Goal: Task Accomplishment & Management: Use online tool/utility

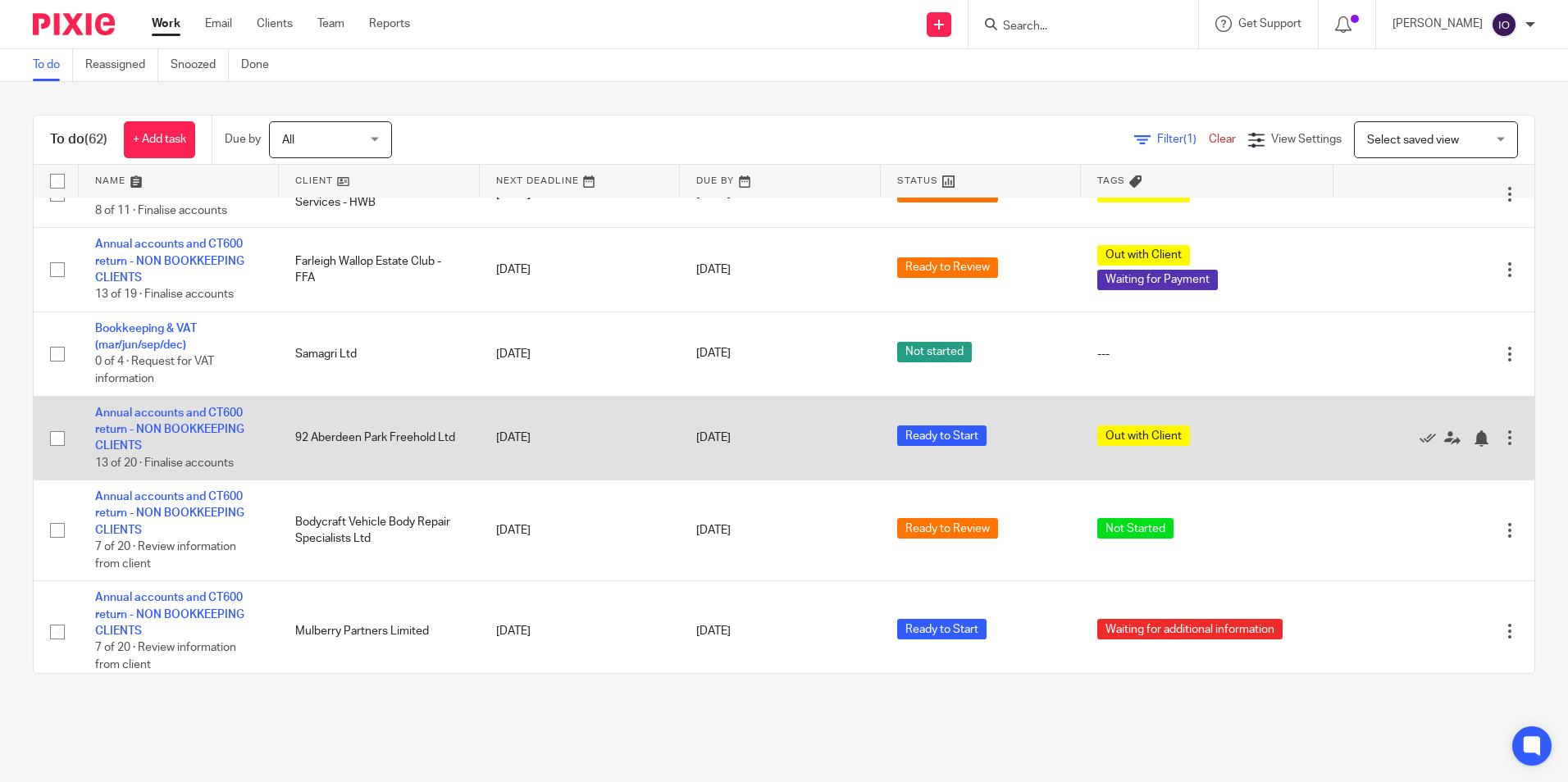
scroll to position [246, 0]
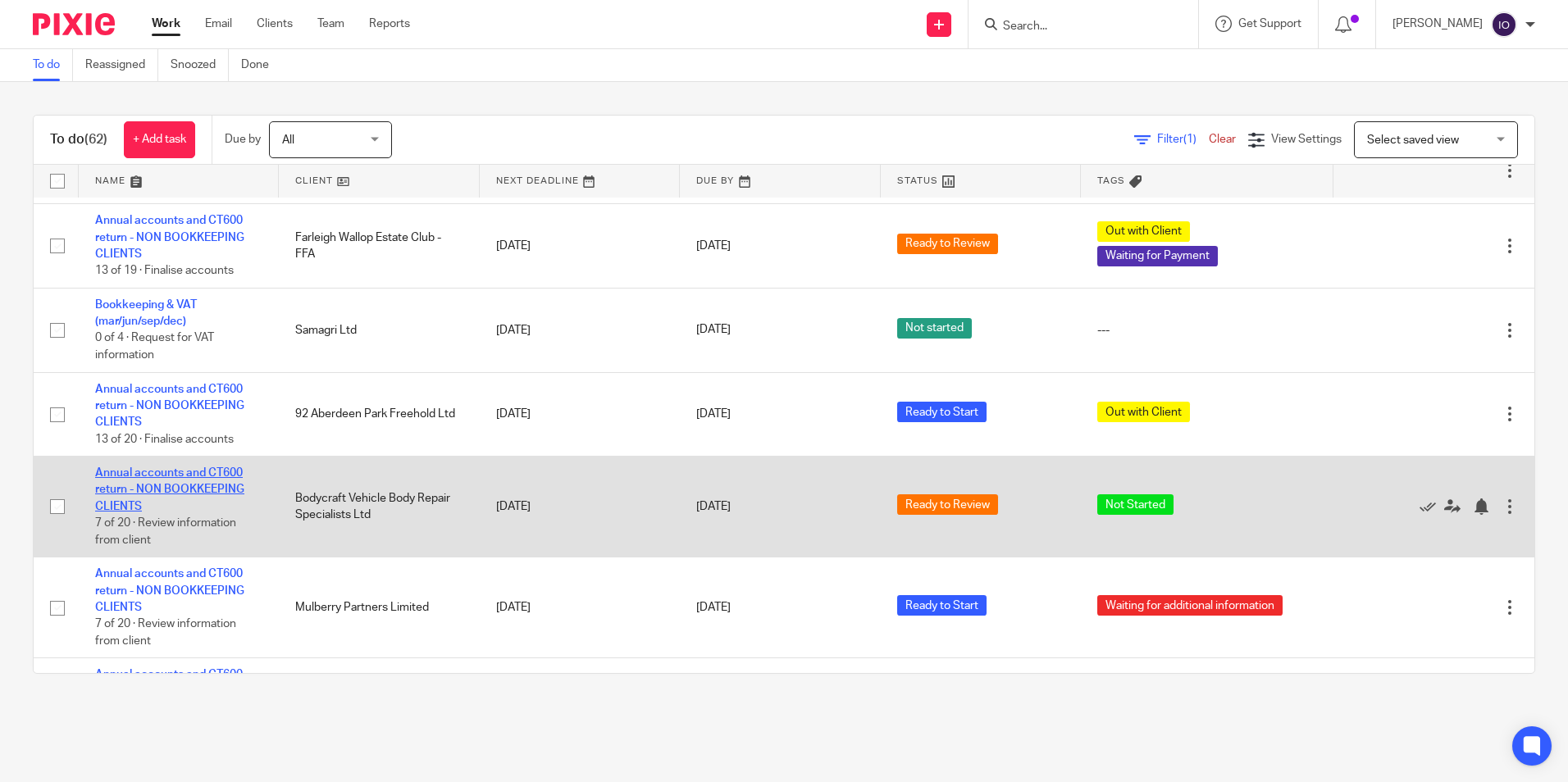
click at [193, 475] on link "Annual accounts and CT600 return - NON BOOKKEEPING CLIENTS" at bounding box center [169, 489] width 149 height 45
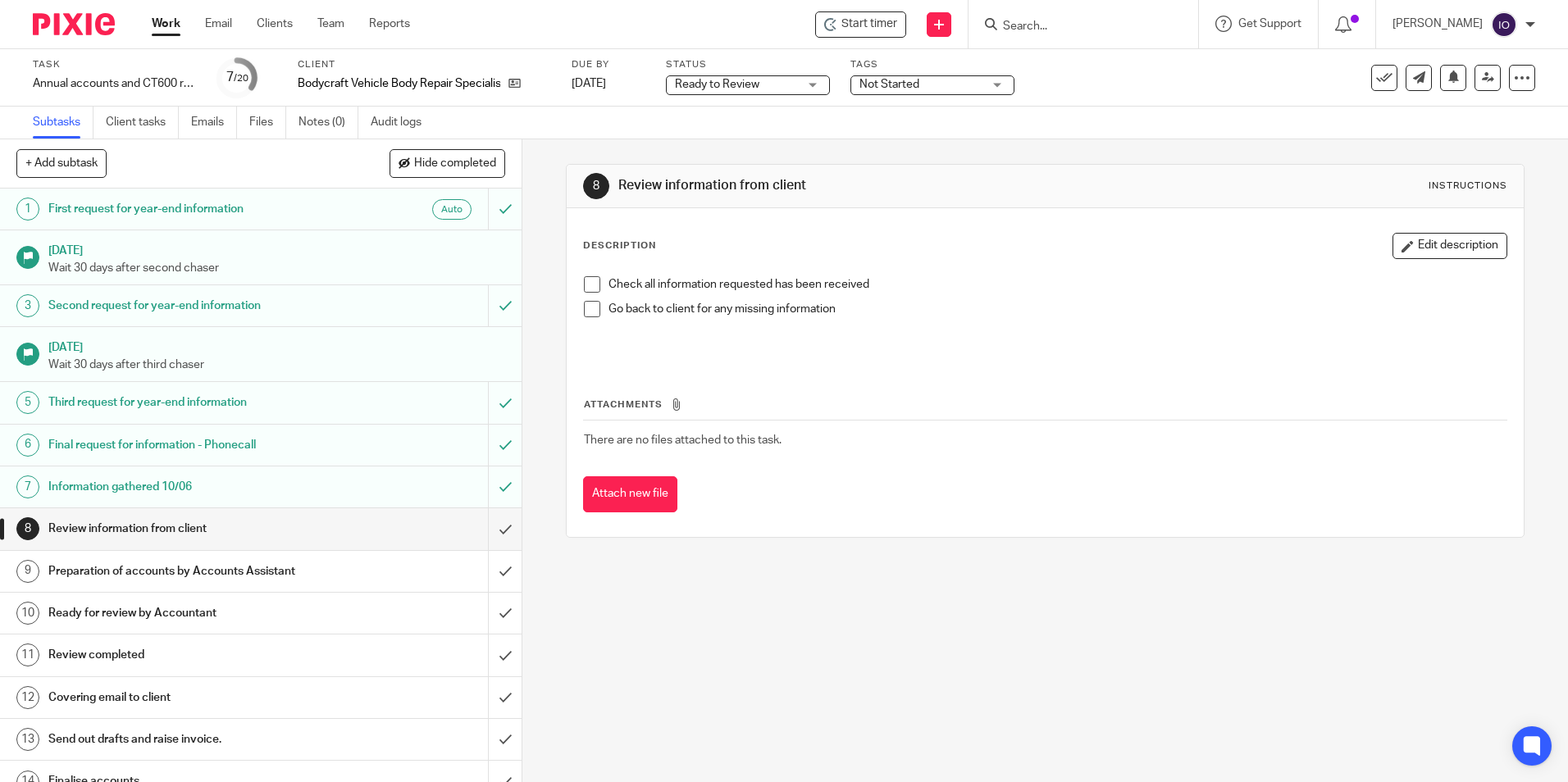
drag, startPoint x: 589, startPoint y: 284, endPoint x: 586, endPoint y: 293, distance: 9.5
click at [589, 284] on span at bounding box center [592, 285] width 17 height 16
click at [587, 306] on span at bounding box center [592, 309] width 17 height 16
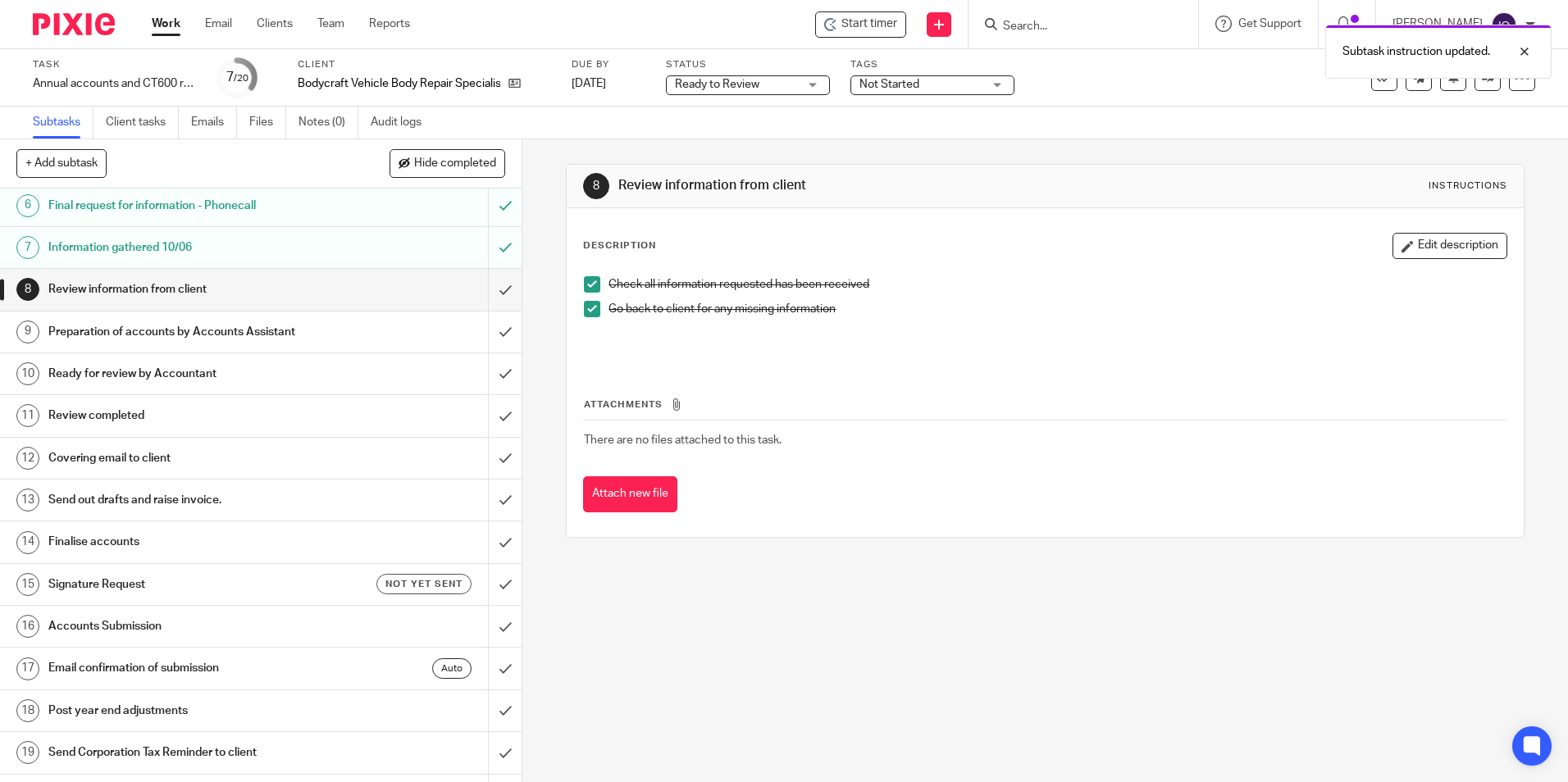
scroll to position [246, 0]
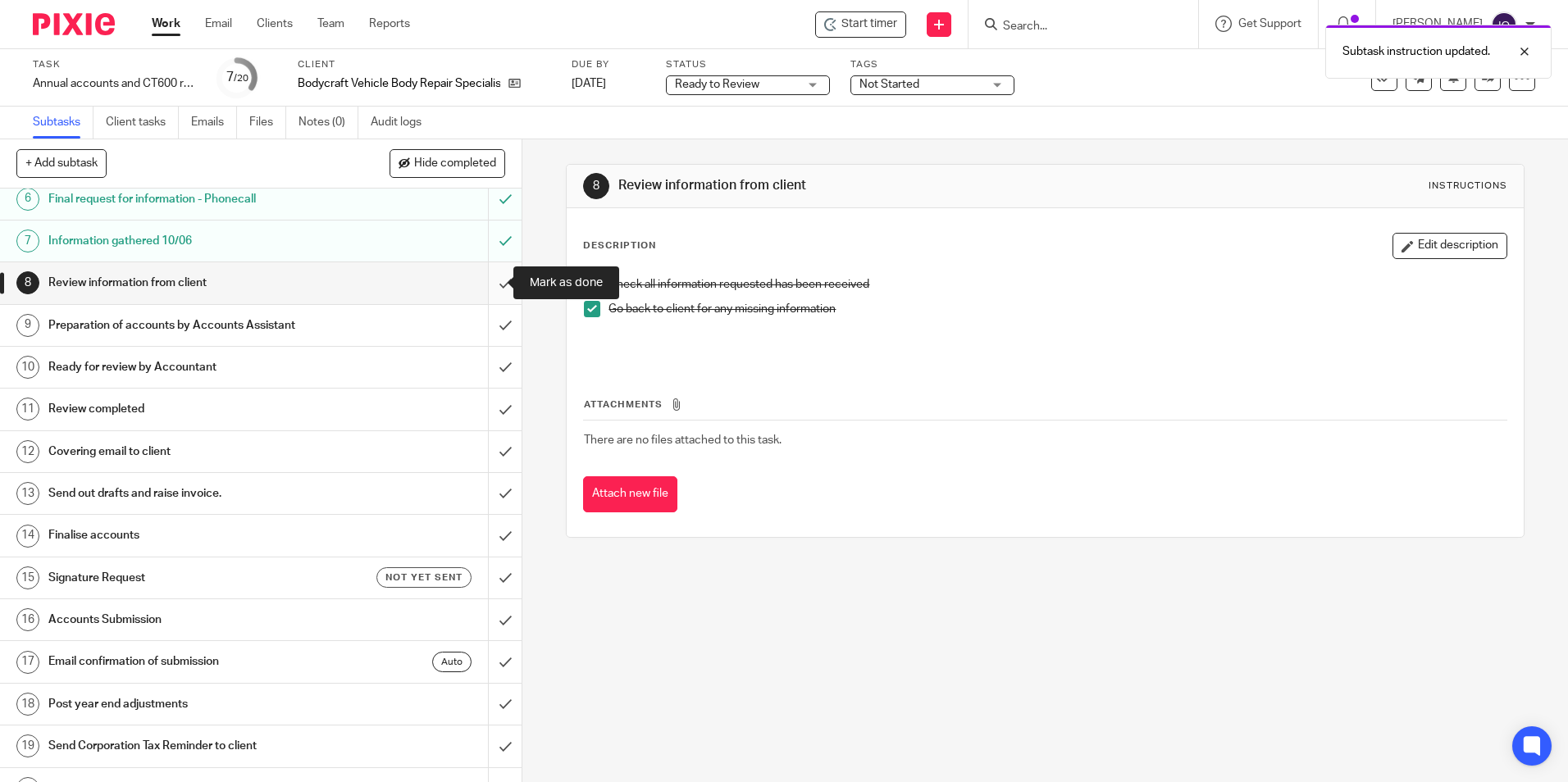
click at [498, 277] on input "submit" at bounding box center [261, 283] width 522 height 41
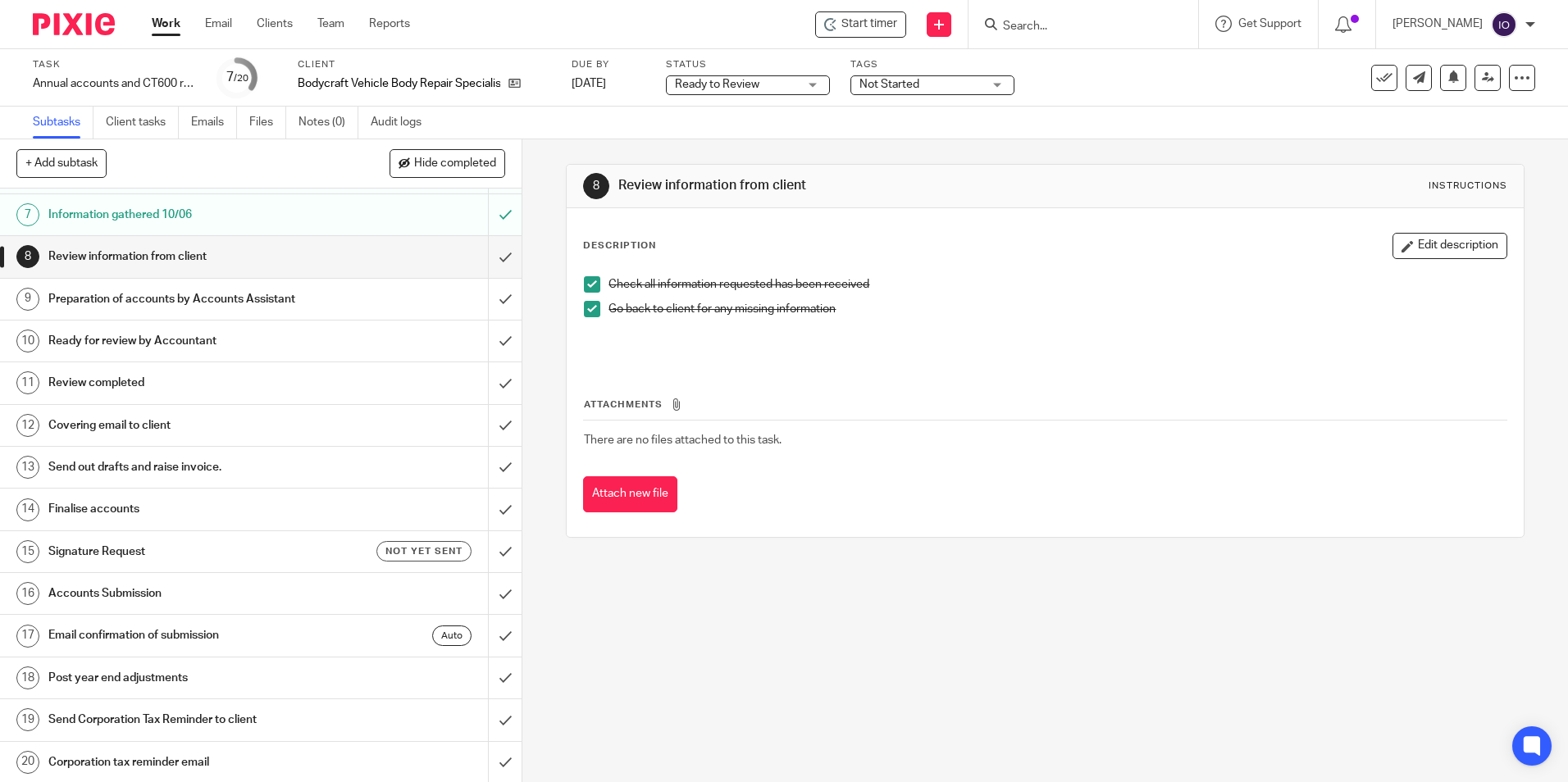
scroll to position [274, 0]
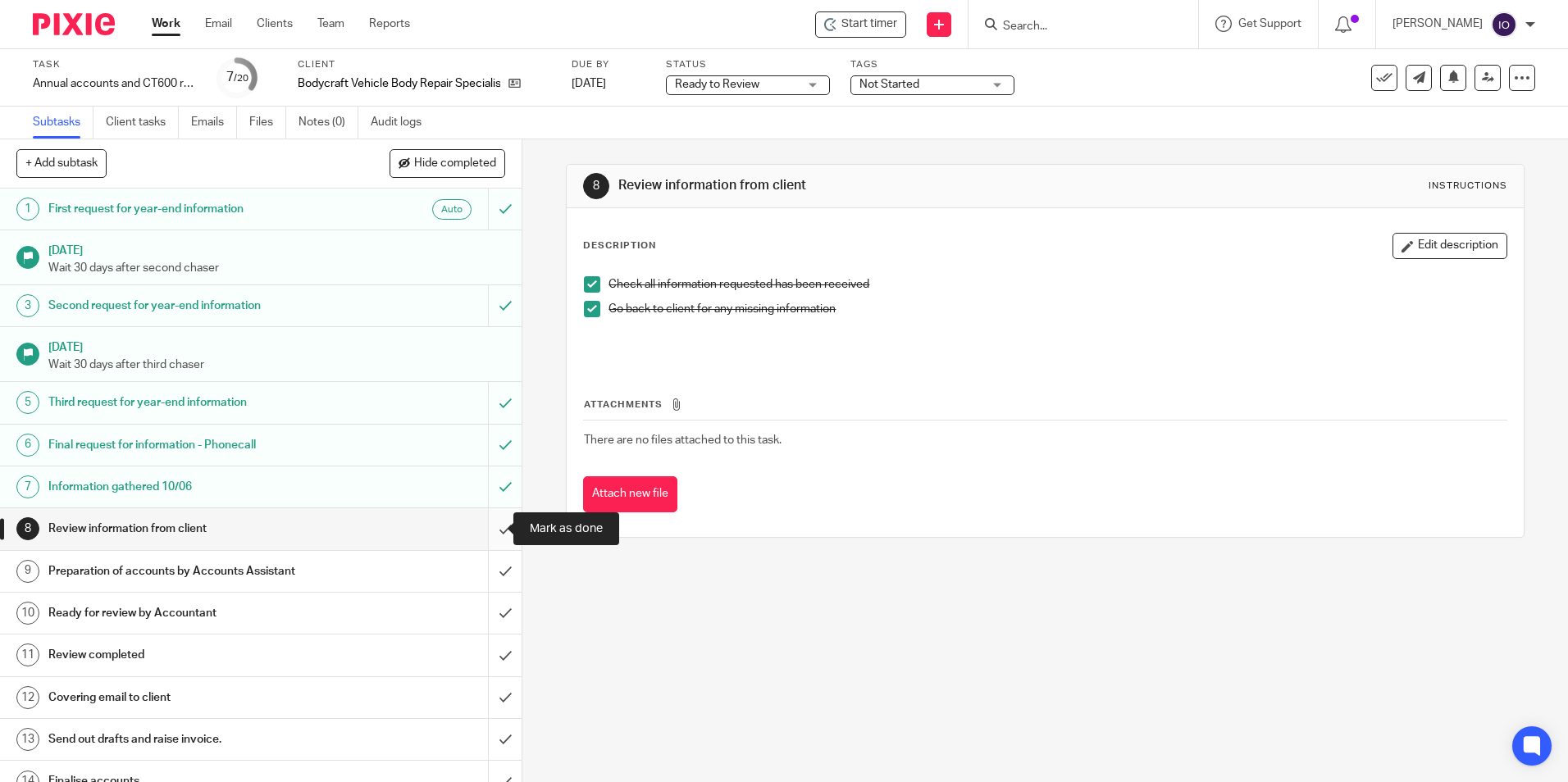
click at [491, 526] on input "submit" at bounding box center [261, 529] width 522 height 41
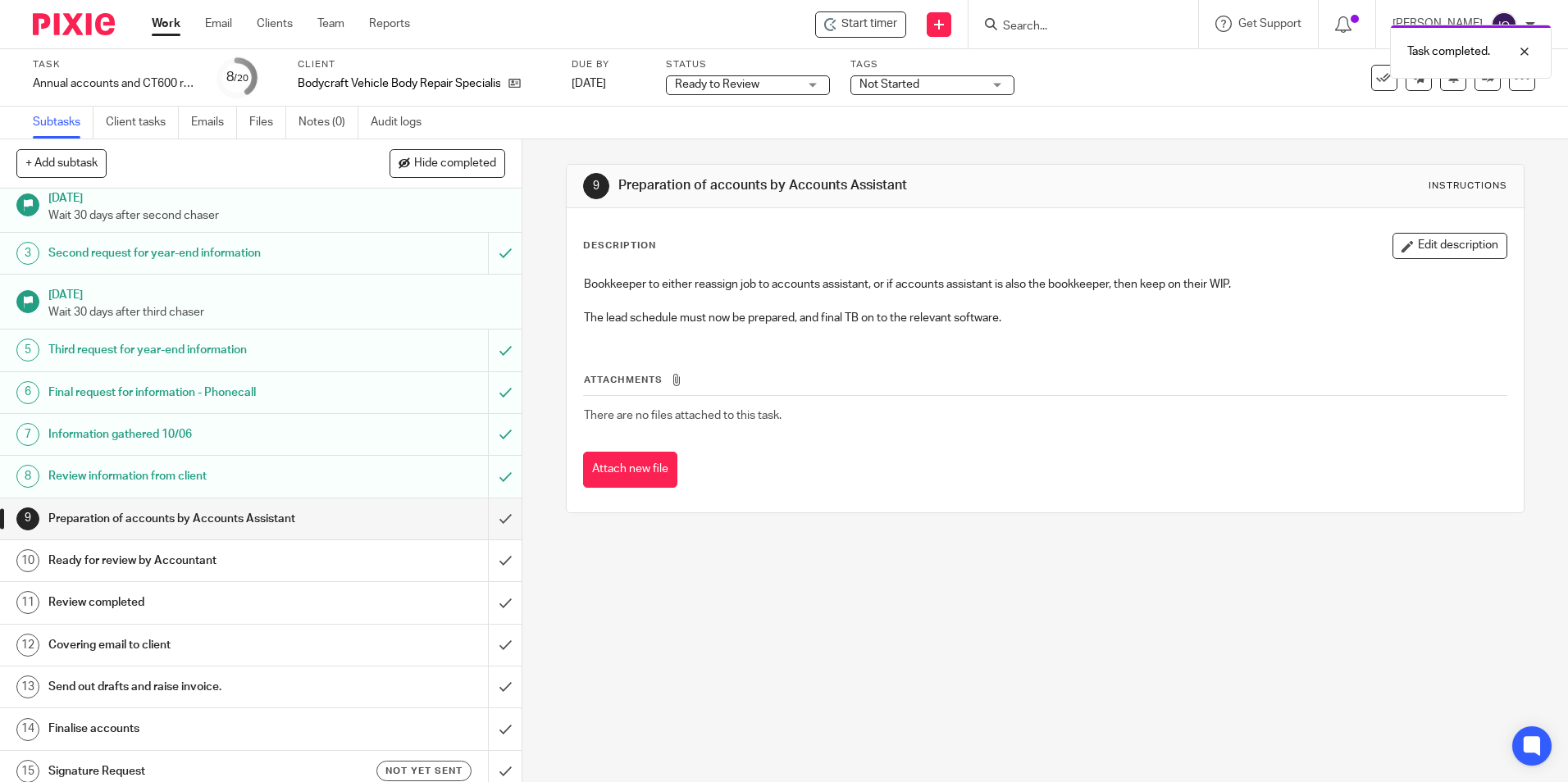
scroll to position [82, 0]
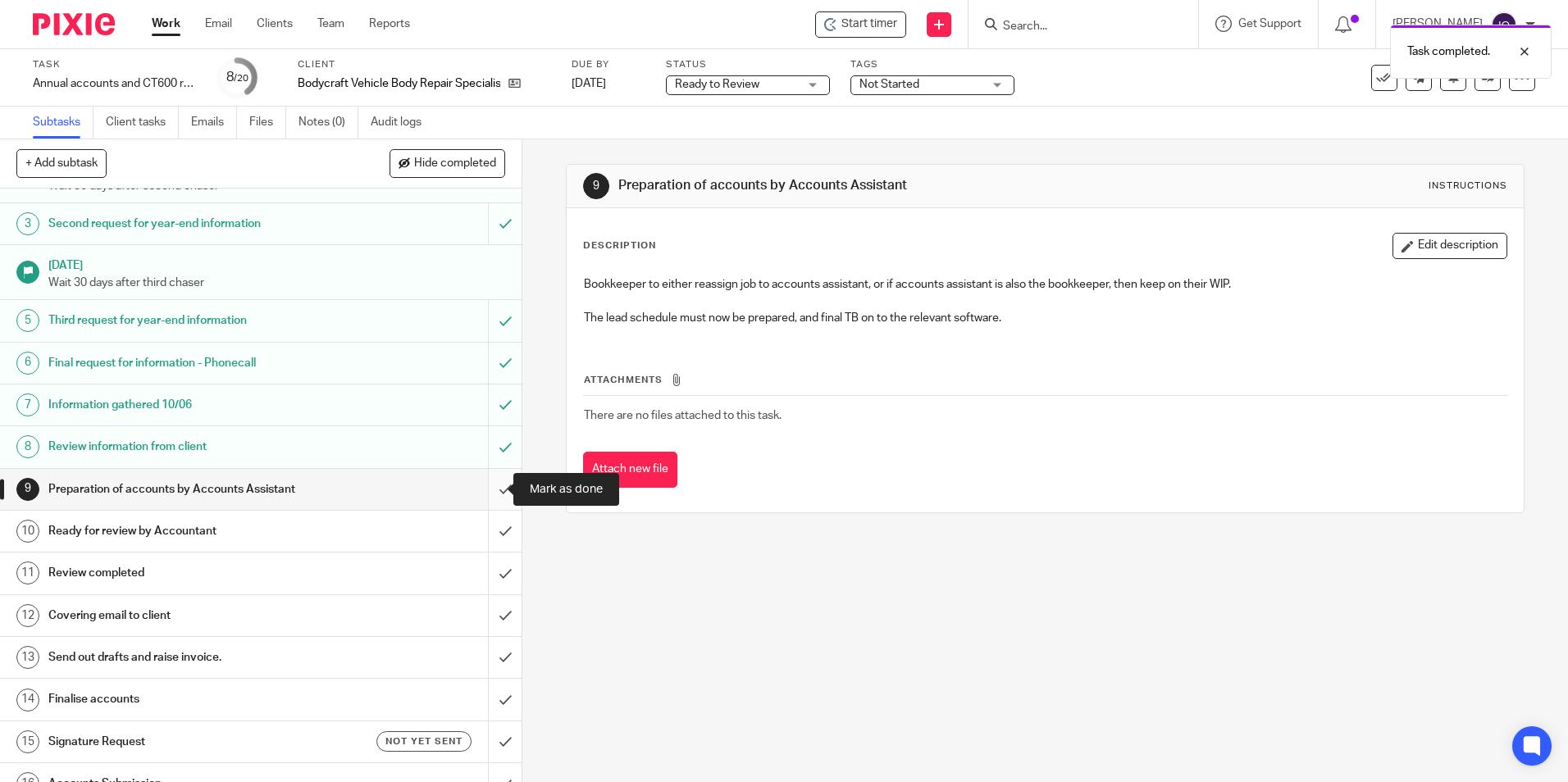
click at [489, 493] on input "submit" at bounding box center [261, 489] width 522 height 41
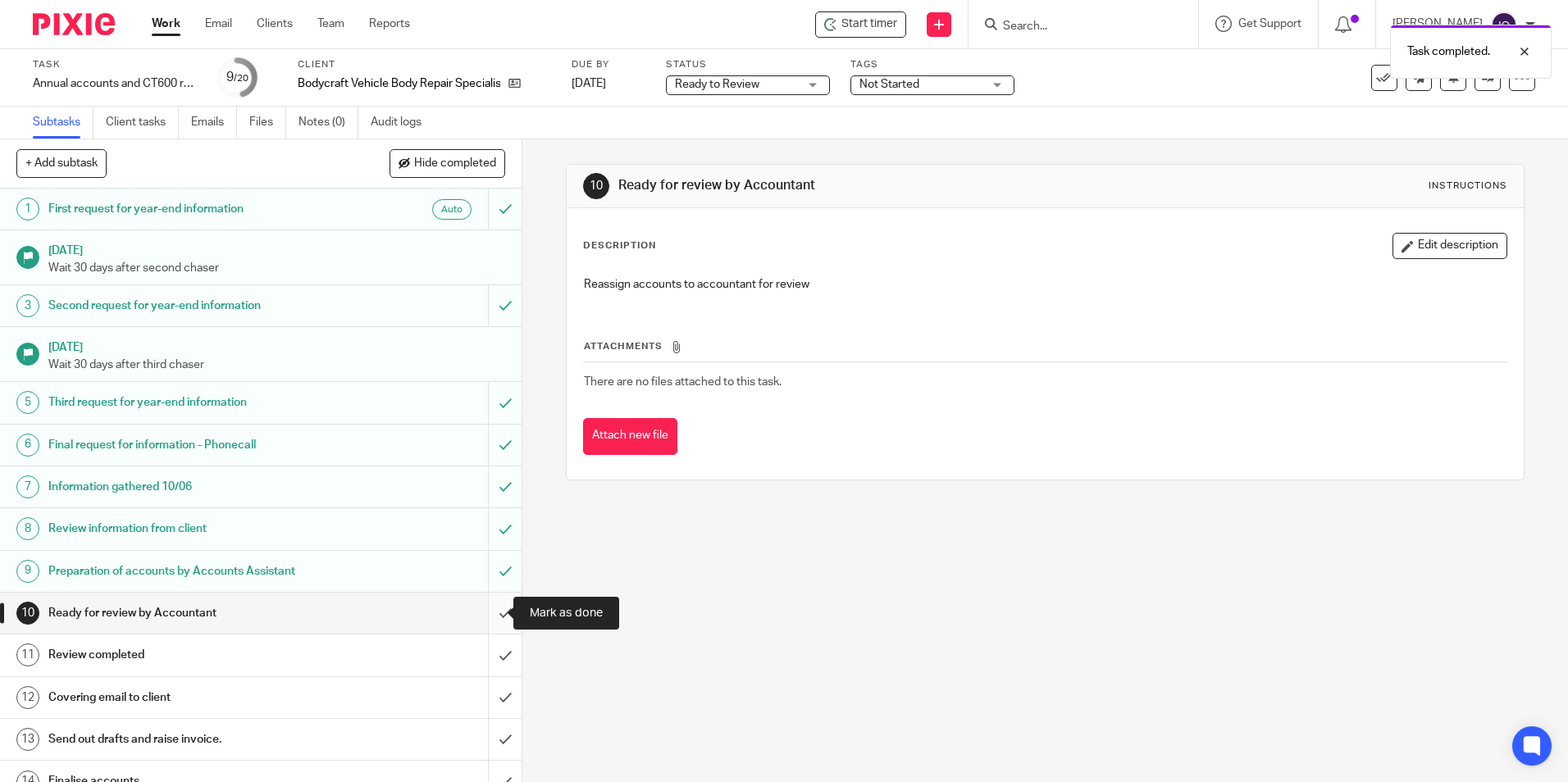
click at [486, 614] on input "submit" at bounding box center [261, 613] width 522 height 41
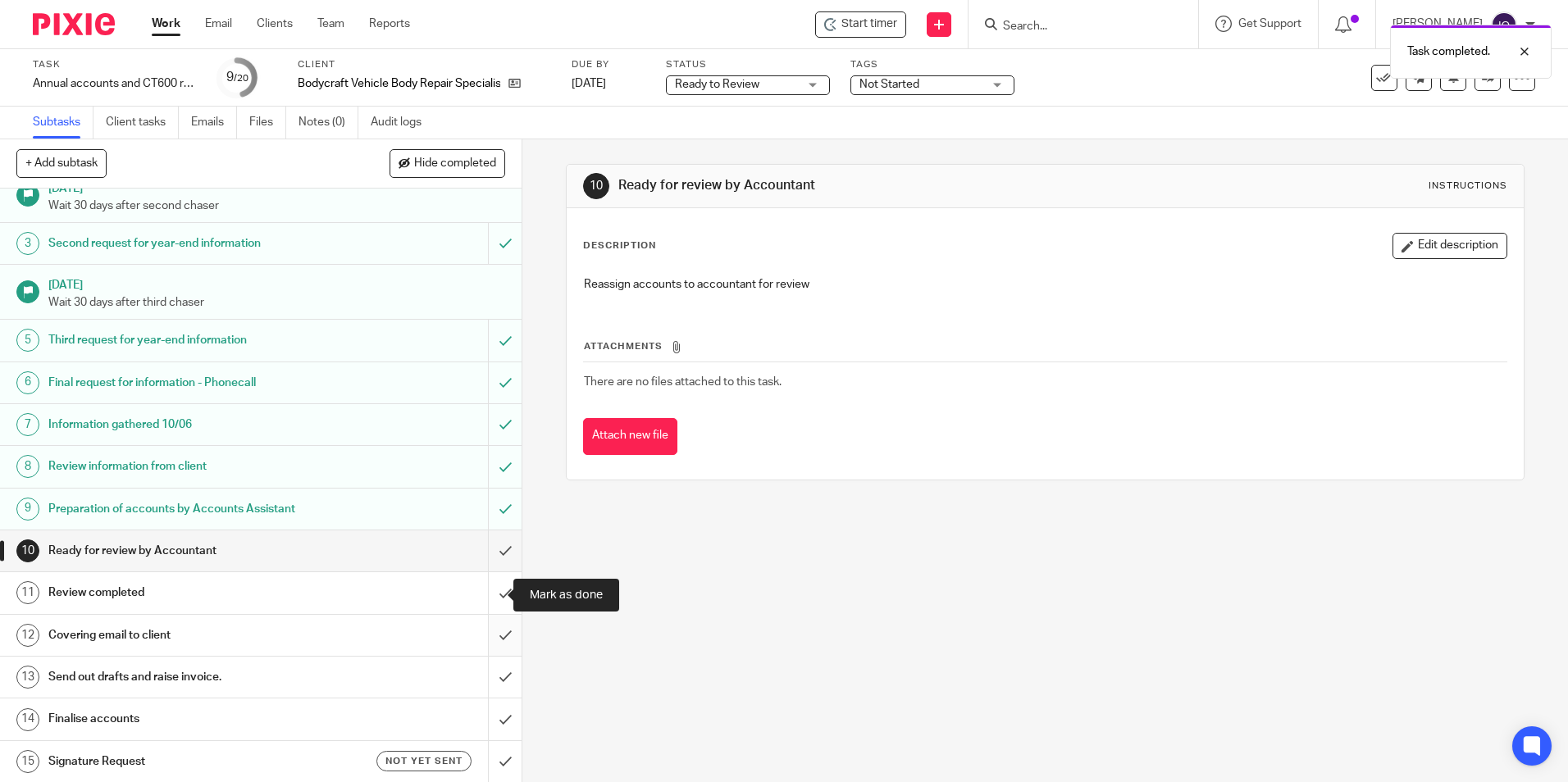
scroll to position [164, 0]
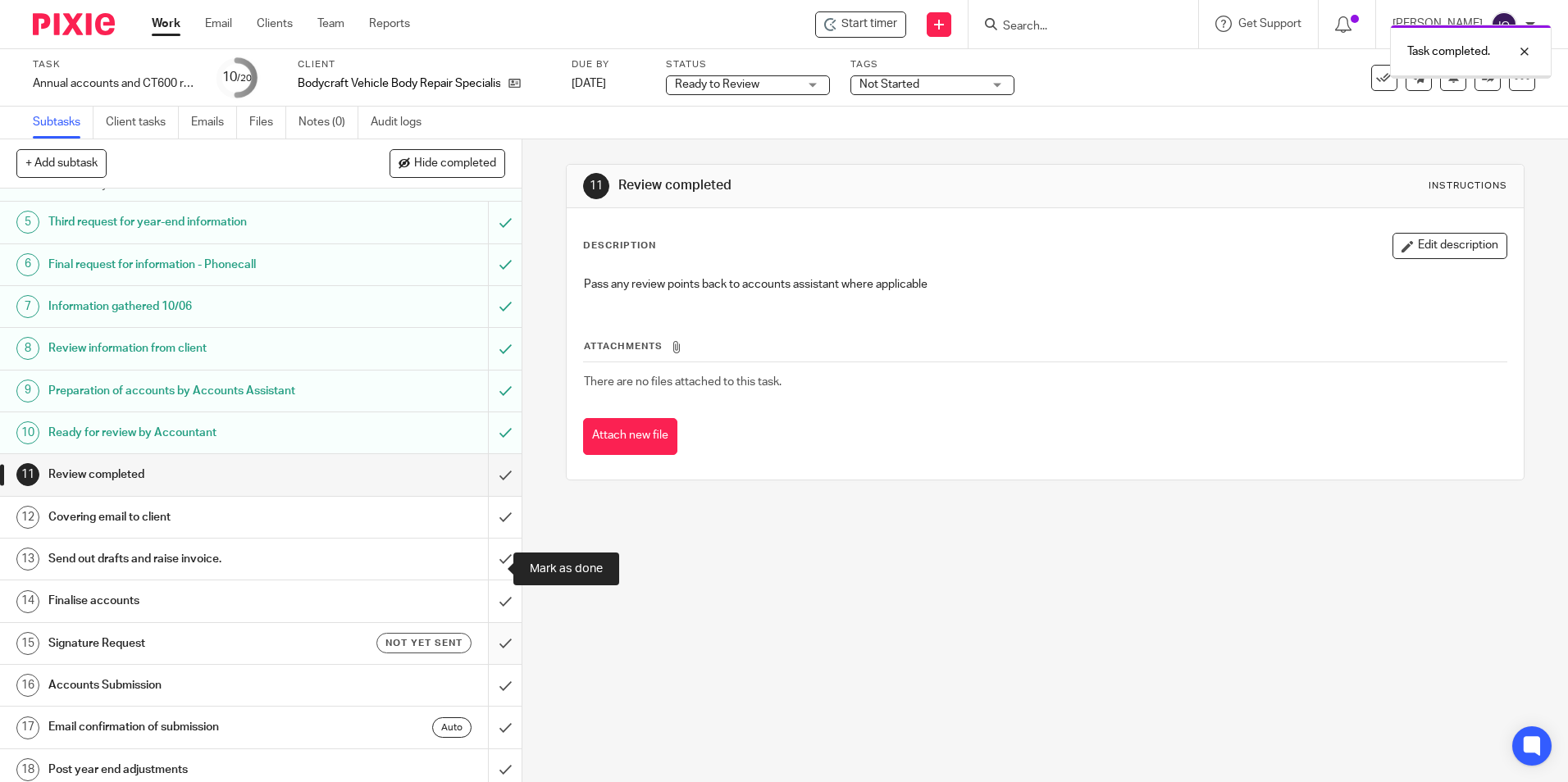
scroll to position [274, 0]
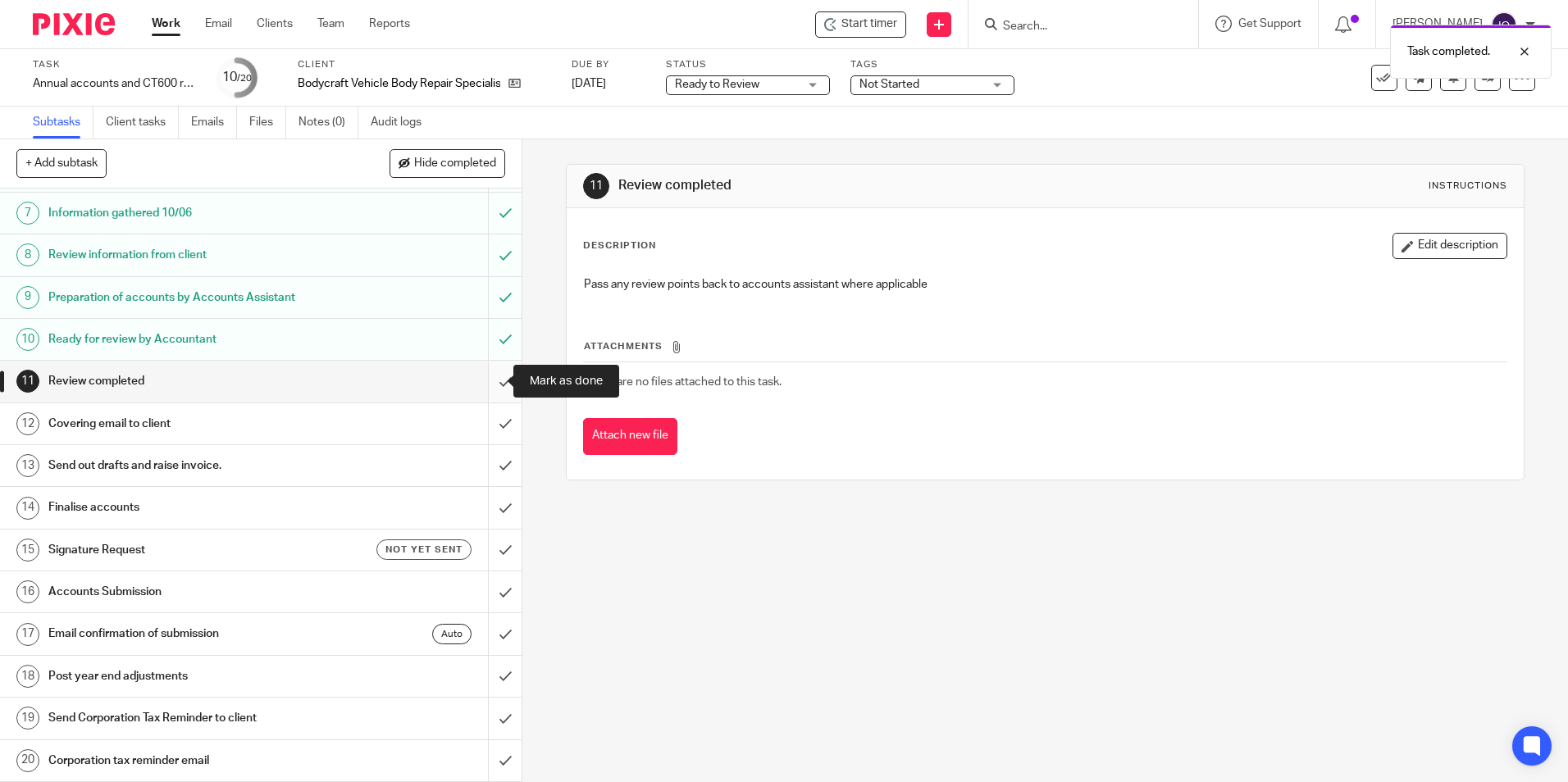
click at [491, 379] on input "submit" at bounding box center [261, 381] width 522 height 41
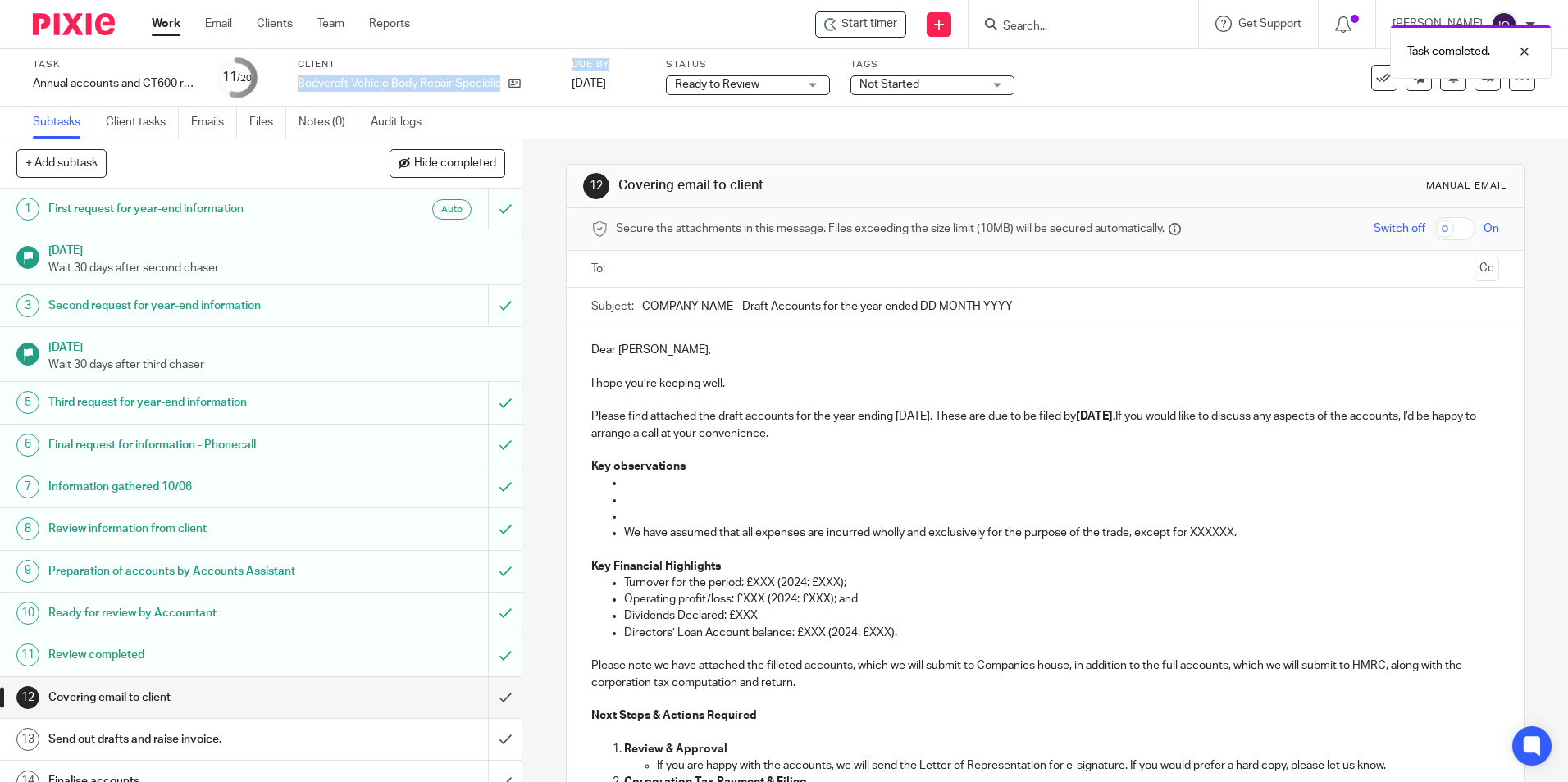
drag, startPoint x: 300, startPoint y: 82, endPoint x: 568, endPoint y: 85, distance: 268.0
click at [568, 85] on div "Task Annual accounts and CT600 return - NON BOOKKEEPING CLIENTS Save Annual acc…" at bounding box center [659, 78] width 1252 height 40
drag, startPoint x: 568, startPoint y: 85, endPoint x: 462, endPoint y: 31, distance: 119.0
click at [456, 30] on div "Start timer Send new email Create task Add client Request signature Get Support…" at bounding box center [1001, 24] width 1133 height 49
click at [296, 80] on div "Task Annual accounts and CT600 return - NON BOOKKEEPING CLIENTS Save Annual acc…" at bounding box center [659, 78] width 1252 height 40
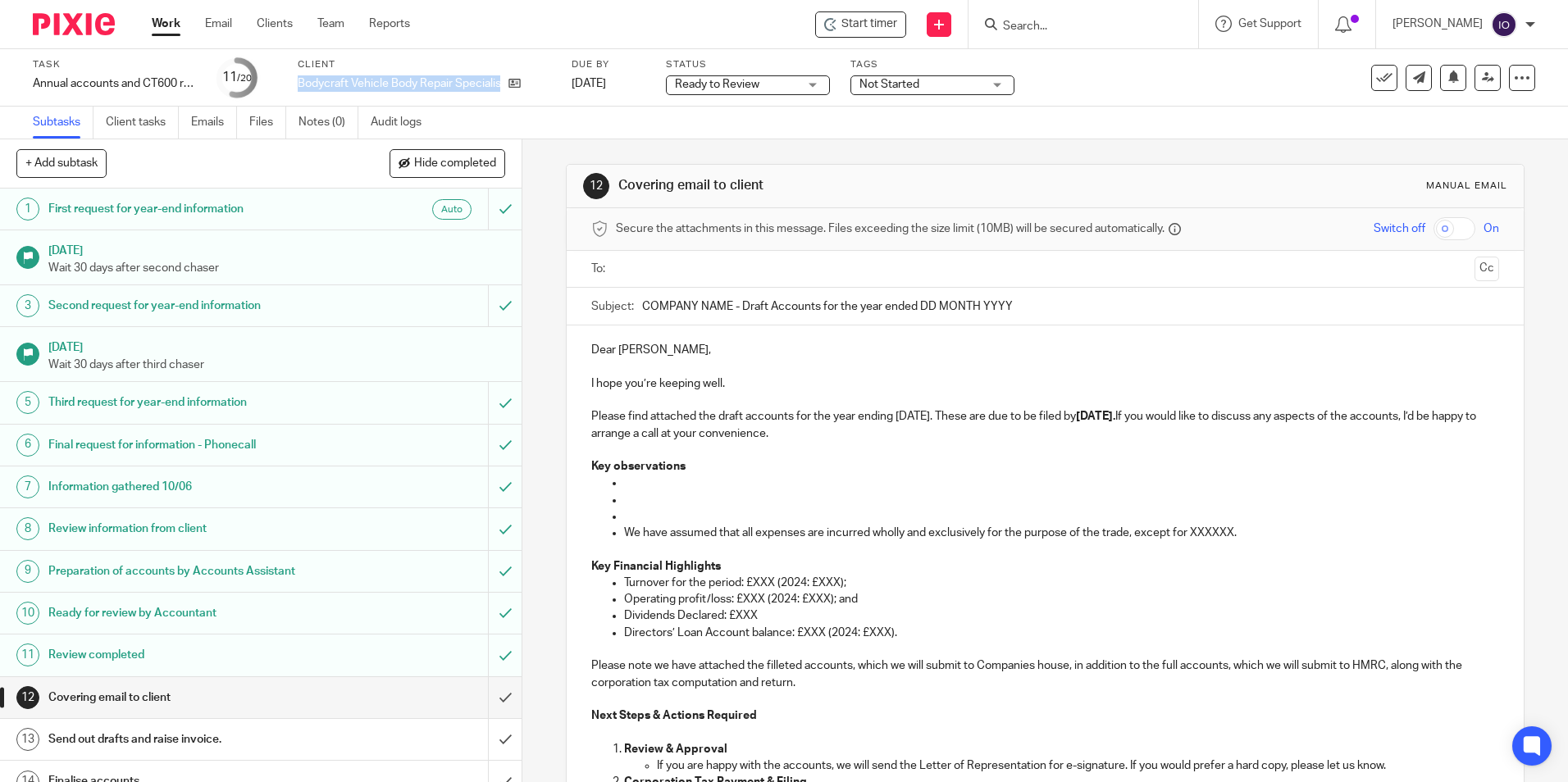
drag, startPoint x: 300, startPoint y: 81, endPoint x: 522, endPoint y: 73, distance: 222.1
click at [522, 73] on div "Client Bodycraft Vehicle Body Repair Specialists Ltd" at bounding box center [424, 78] width 253 height 40
copy div "Bodycraft Vehicle Body Repair Specialists Ltd"
click at [722, 304] on input "COMPANY NAME - Draft Accounts for the year ended DD MONTH YYYY" at bounding box center [1070, 306] width 856 height 37
drag, startPoint x: 726, startPoint y: 308, endPoint x: 640, endPoint y: 308, distance: 86.0
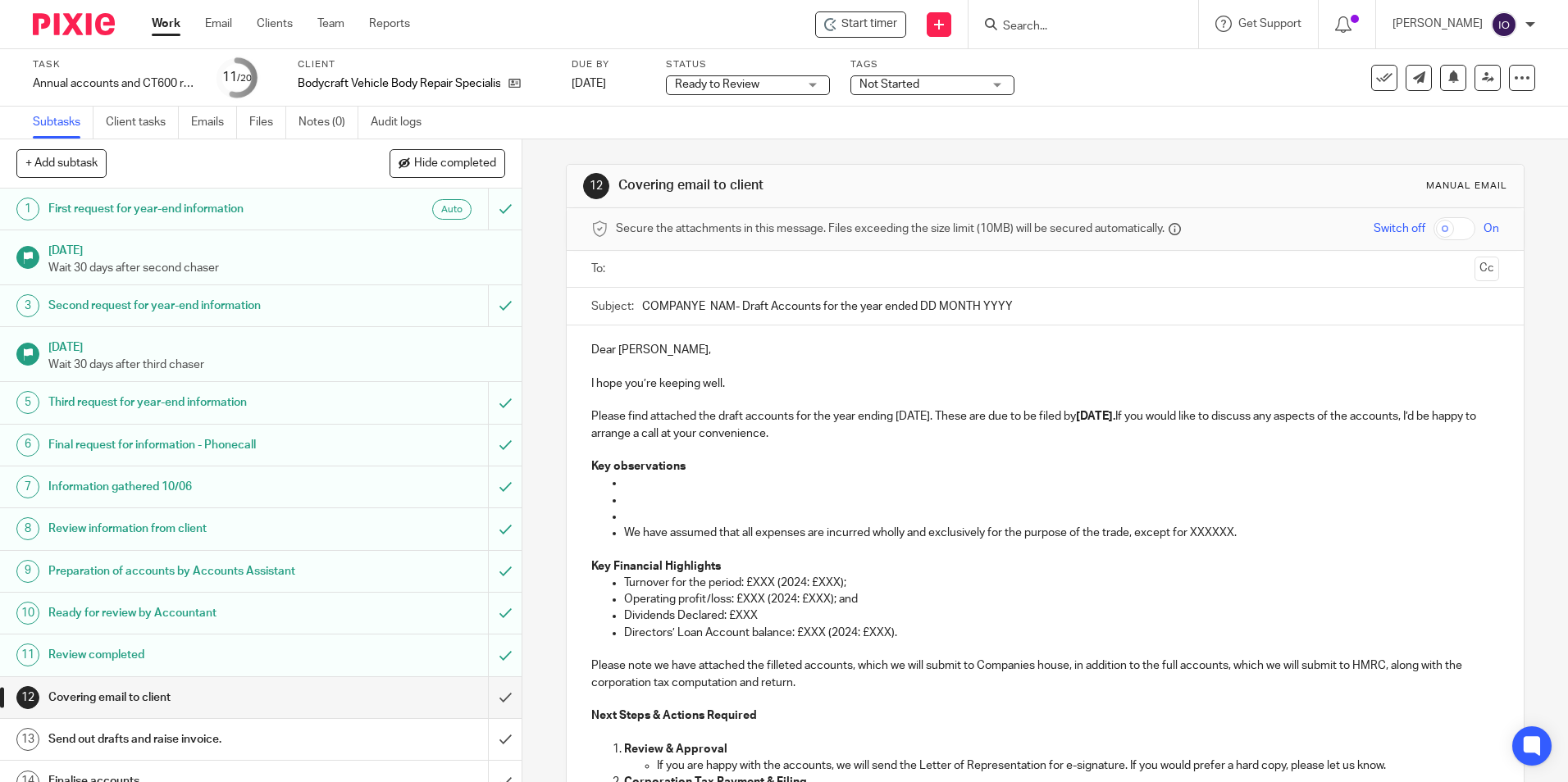
click at [642, 308] on input "COMPANYE NAM- Draft Accounts for the year ended DD MONTH YYYY" at bounding box center [1070, 306] width 856 height 37
paste input "Bodycraft Vehicle Body Repair Specialists Ltd"
drag, startPoint x: 1060, startPoint y: 308, endPoint x: 1154, endPoint y: 307, distance: 94.0
click at [1154, 308] on input "Bodycraft Vehicle Body Repair Specialists Ltd- Draft Accounts for the year ende…" at bounding box center [1070, 306] width 856 height 37
type input "Bodycraft Vehicle Body Repair Specialists Ltd- Draft Accounts for the year ende…"
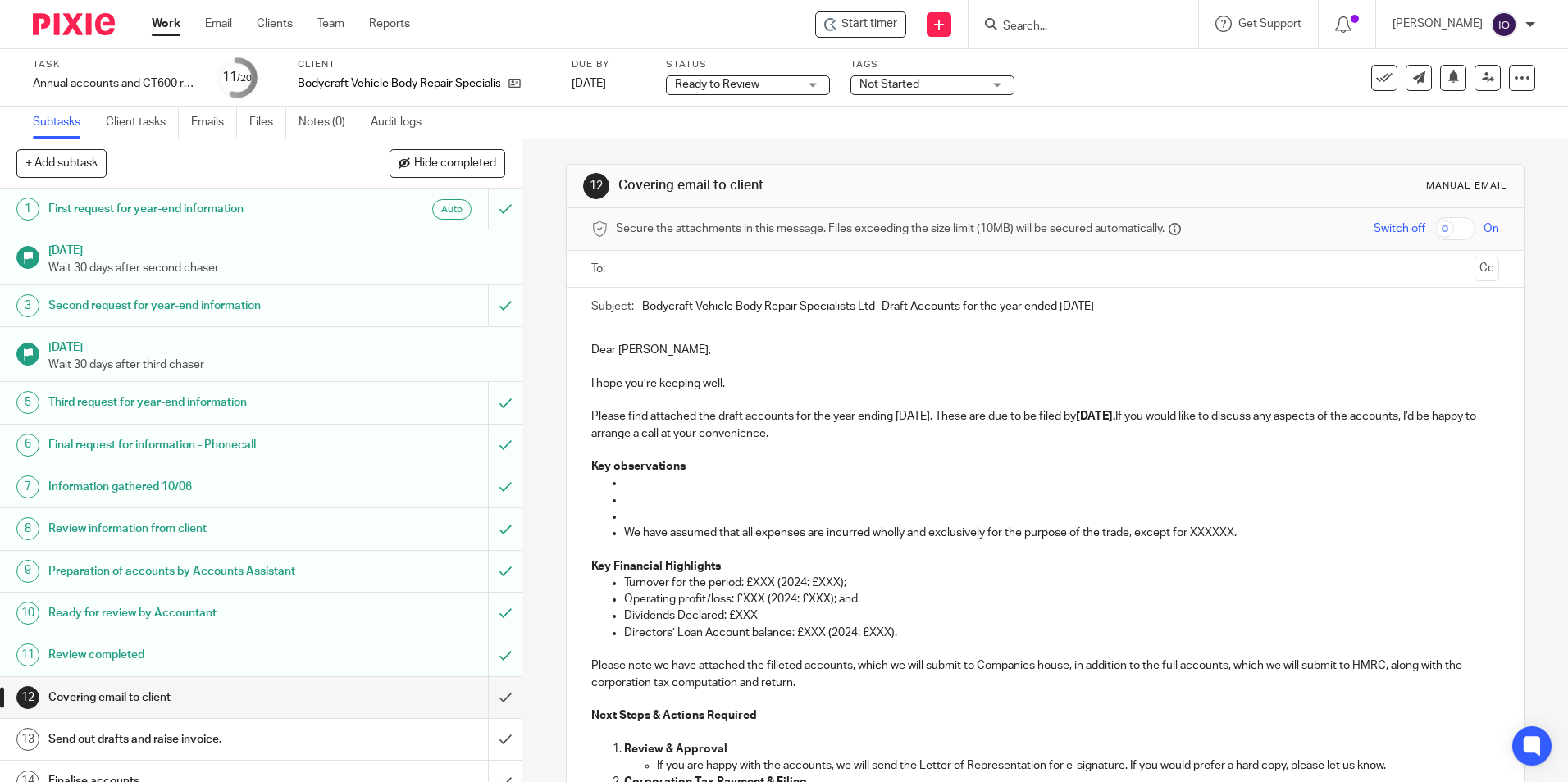
click at [646, 490] on p at bounding box center [1060, 483] width 874 height 16
click at [857, 481] on p "Can you please confirm the closing stock for t he year." at bounding box center [1060, 483] width 874 height 16
click at [706, 504] on p at bounding box center [1060, 500] width 874 height 16
click at [706, 521] on p at bounding box center [1060, 516] width 874 height 16
click at [749, 516] on p "Please note that the you r director'd loan account" at bounding box center [1060, 516] width 874 height 16
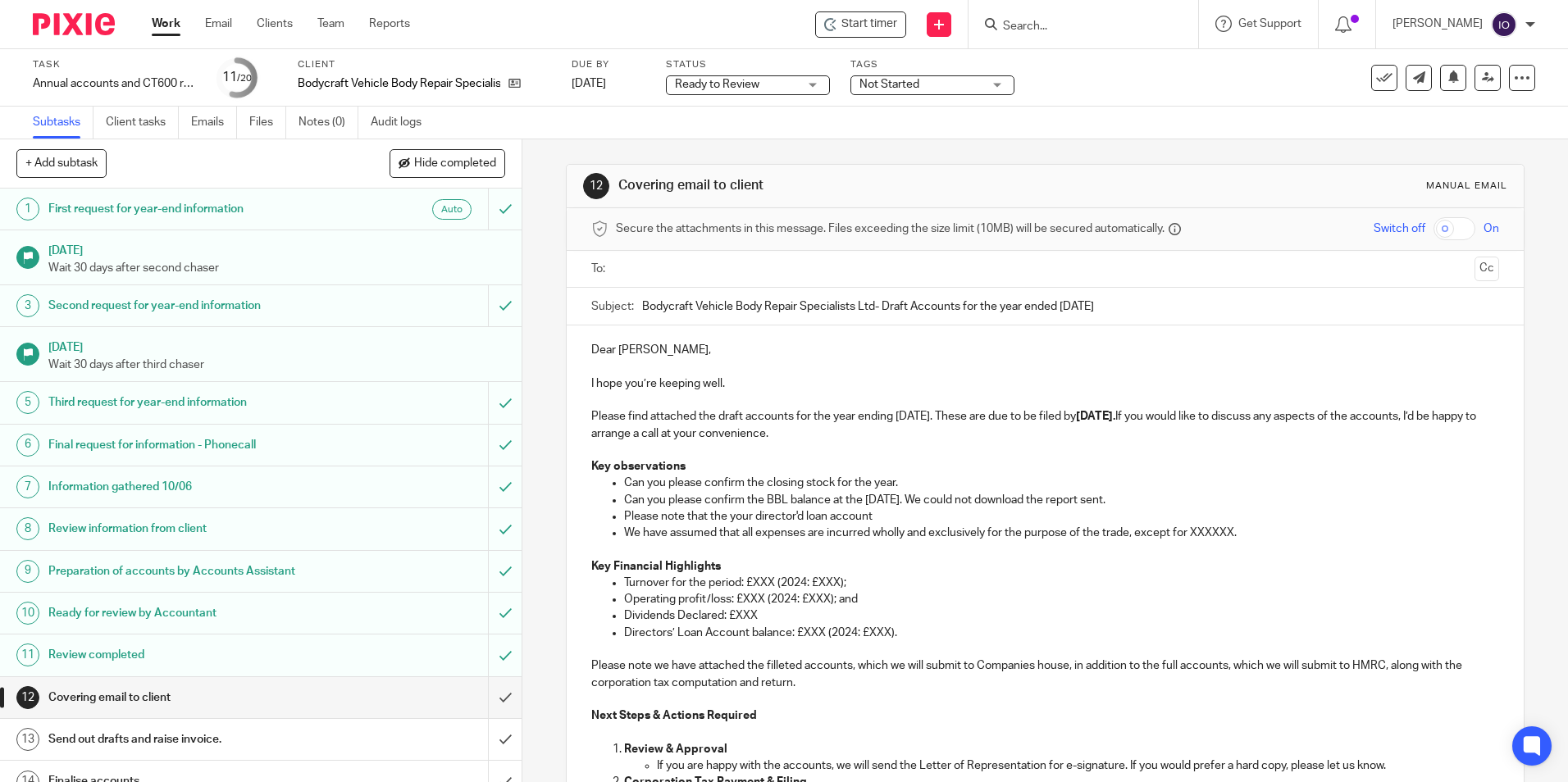
click at [782, 517] on p "Please note that the your director'd loan account" at bounding box center [1060, 516] width 874 height 16
click at [798, 516] on p "Please note that the your director'd loan account" at bounding box center [1060, 516] width 874 height 16
click at [882, 512] on p "Please note that the your director's loan account" at bounding box center [1060, 516] width 874 height 16
click at [876, 516] on p "Please note that the your director's loan account" at bounding box center [1060, 516] width 874 height 16
click at [959, 520] on p "Please note that the your director's loan account is over drawn bby !2" at bounding box center [1060, 516] width 874 height 16
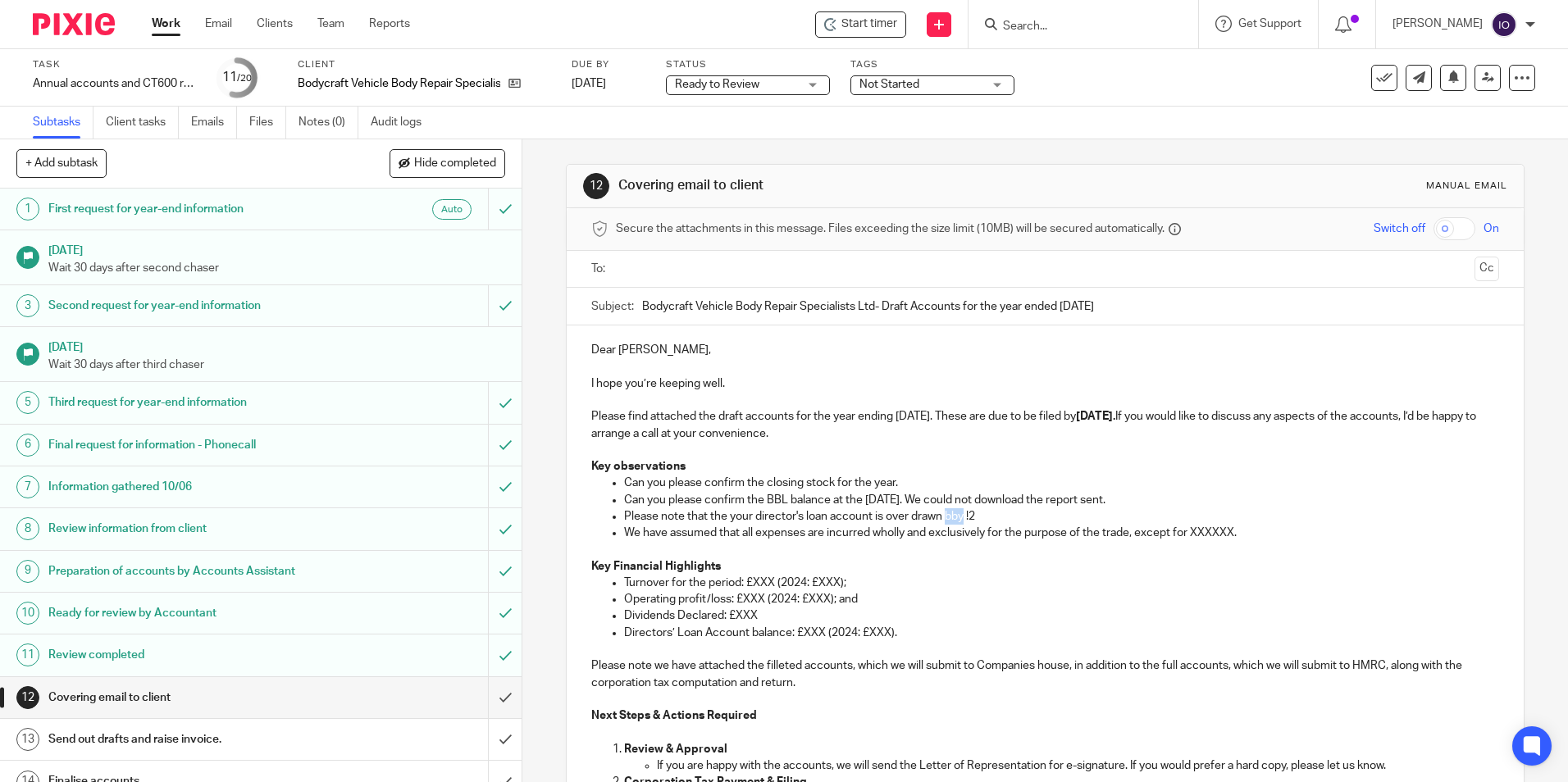
click at [958, 518] on p "Please note that the your director's loan account is over drawn bby !2" at bounding box center [1060, 516] width 874 height 16
click at [956, 515] on p "Please note that the your director's loan account is over drawn bby !2" at bounding box center [1060, 516] width 874 height 16
click at [975, 518] on p "Please note that the your director's loan account is over drawn by !2" at bounding box center [1060, 516] width 874 height 16
click at [987, 524] on p "Please note that the your director's loan account is over drawn by £12," at bounding box center [1060, 516] width 874 height 16
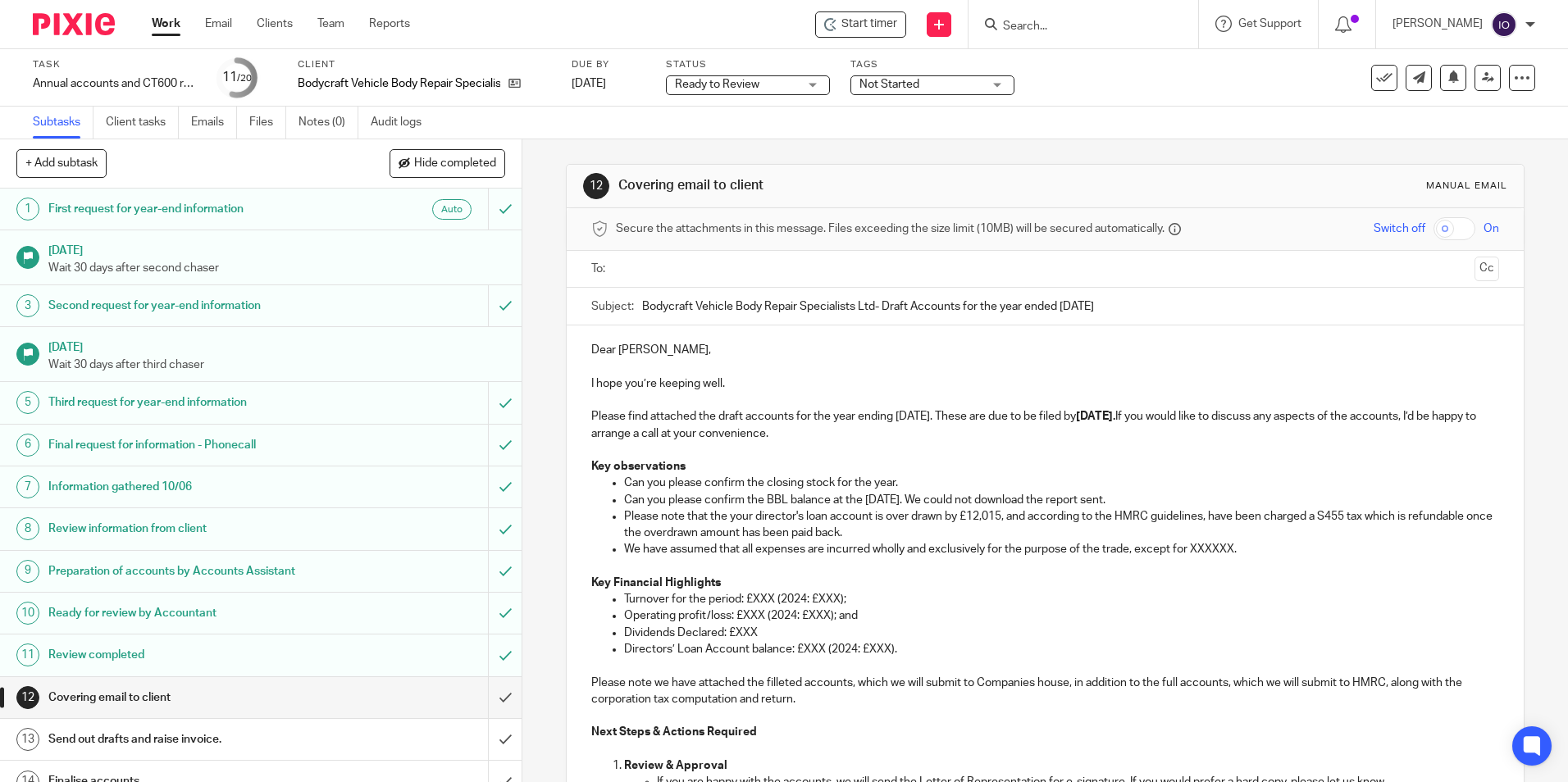
click at [1233, 551] on p "We have assumed that all expenses are incurred wholly and exclusively for the p…" at bounding box center [1060, 549] width 874 height 16
click at [817, 653] on p "Directors’ Loan Account balance: £XXX (2024: £XXX)." at bounding box center [1060, 649] width 874 height 16
drag, startPoint x: 821, startPoint y: 652, endPoint x: 801, endPoint y: 647, distance: 20.6
click at [801, 647] on p "Directors’ Loan Account balance: £XXX (2024: £XXX)." at bounding box center [1060, 649] width 874 height 16
drag, startPoint x: 958, startPoint y: 650, endPoint x: 933, endPoint y: 652, distance: 25.1
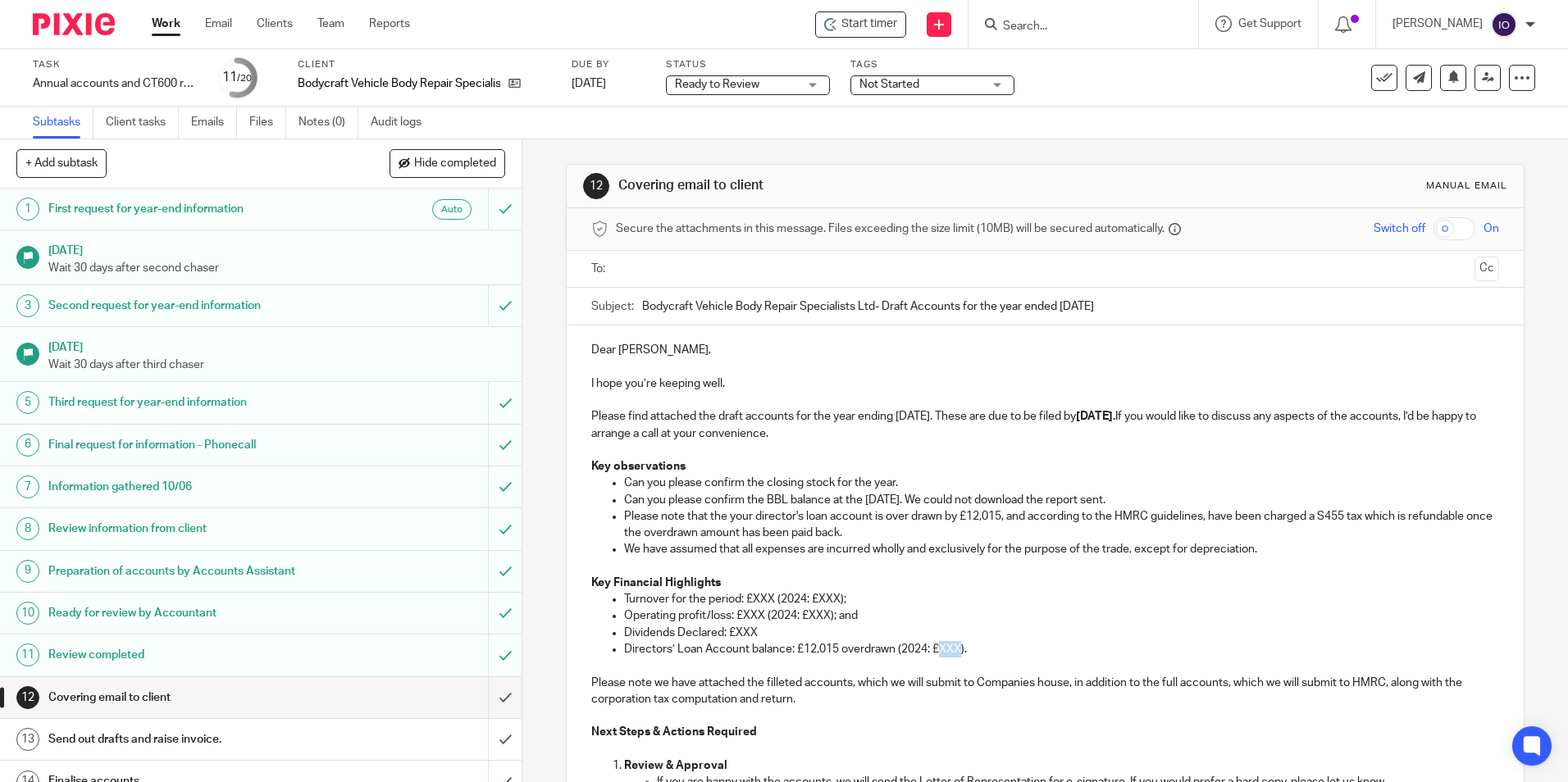
click at [936, 651] on p "Directors’ Loan Account balance: £12,015 overdrawn (2024: £XXX)." at bounding box center [1060, 649] width 874 height 16
click at [1075, 619] on p "Operating profit/loss: £XXX (2024: £XXX); and" at bounding box center [1060, 615] width 874 height 16
click at [772, 596] on p "Turnover for the period: £XXX (2024: £XXX);" at bounding box center [1060, 599] width 874 height 16
click at [852, 594] on p "Turnover for the period: £58,150 (2024: £XXX);" at bounding box center [1060, 599] width 874 height 16
click at [729, 616] on p "Operating profit/loss: £XXX (2024: £XXX); and" at bounding box center [1060, 615] width 874 height 16
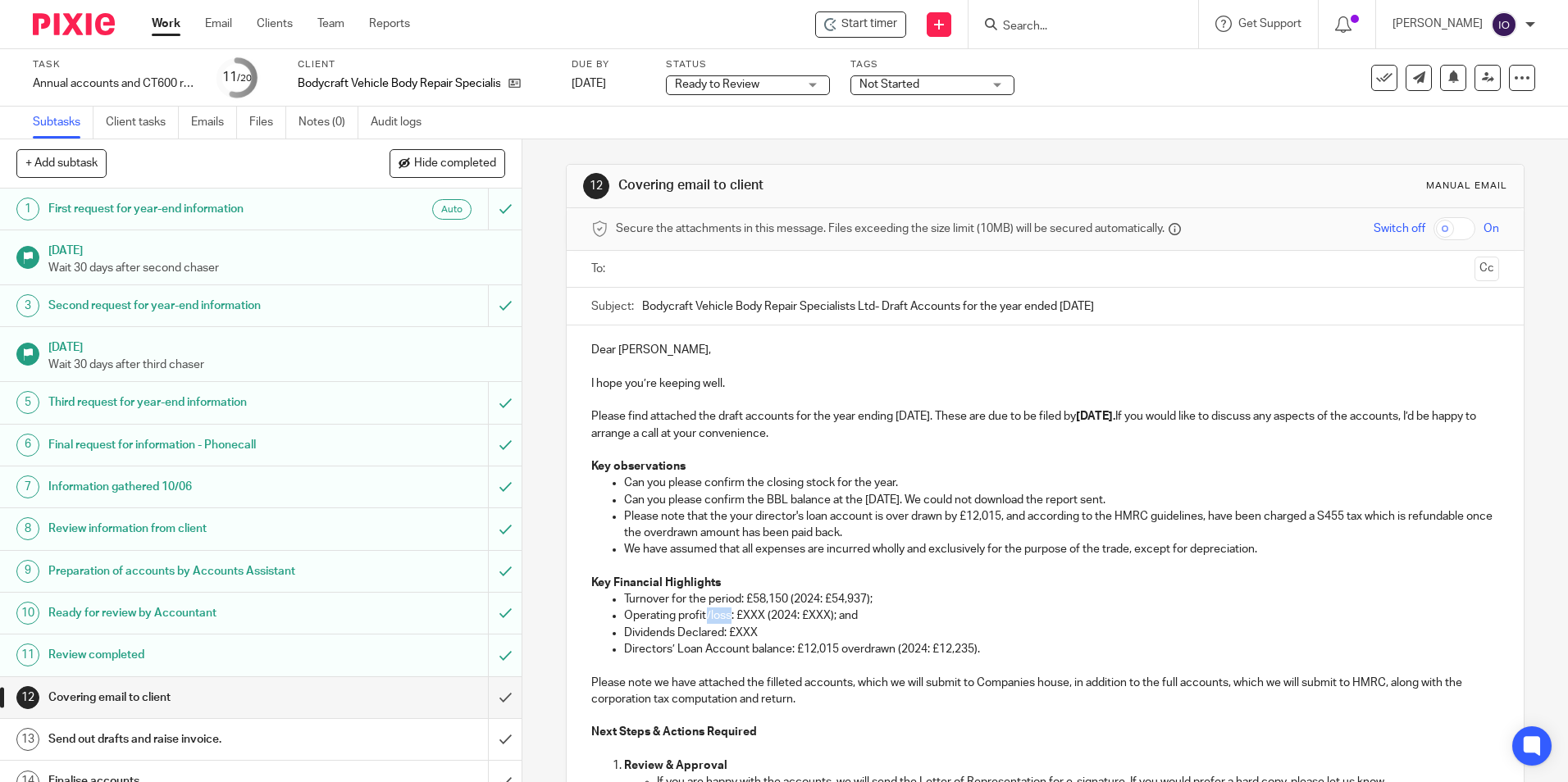
drag, startPoint x: 727, startPoint y: 616, endPoint x: 704, endPoint y: 613, distance: 23.2
click at [704, 613] on p "Operating profit/loss: £XXX (2024: £XXX); and" at bounding box center [1060, 615] width 874 height 16
click at [739, 617] on p "Operating profit: £XXX (2024: £XXX); and" at bounding box center [1060, 615] width 874 height 16
click at [734, 614] on p "Operating profit: £XXX (2024: £XXX); and" at bounding box center [1060, 615] width 874 height 16
click at [815, 617] on p "Operating profit: £18,913 (2024: £XXX); and" at bounding box center [1060, 615] width 874 height 16
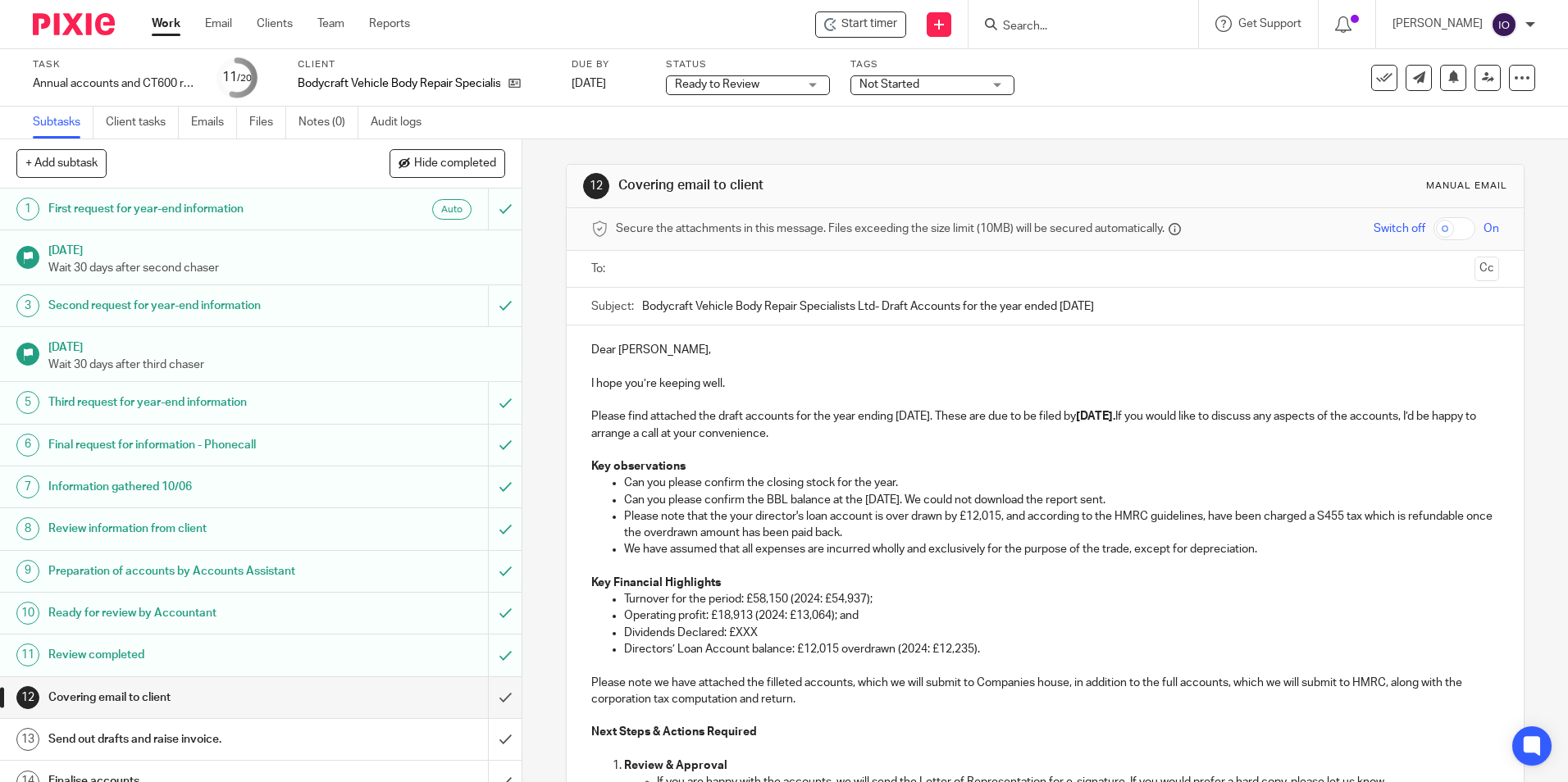
click at [753, 629] on p "Dividends Declared: £XXX" at bounding box center [1060, 633] width 874 height 16
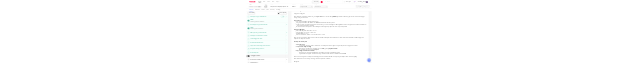
scroll to position [298, 0]
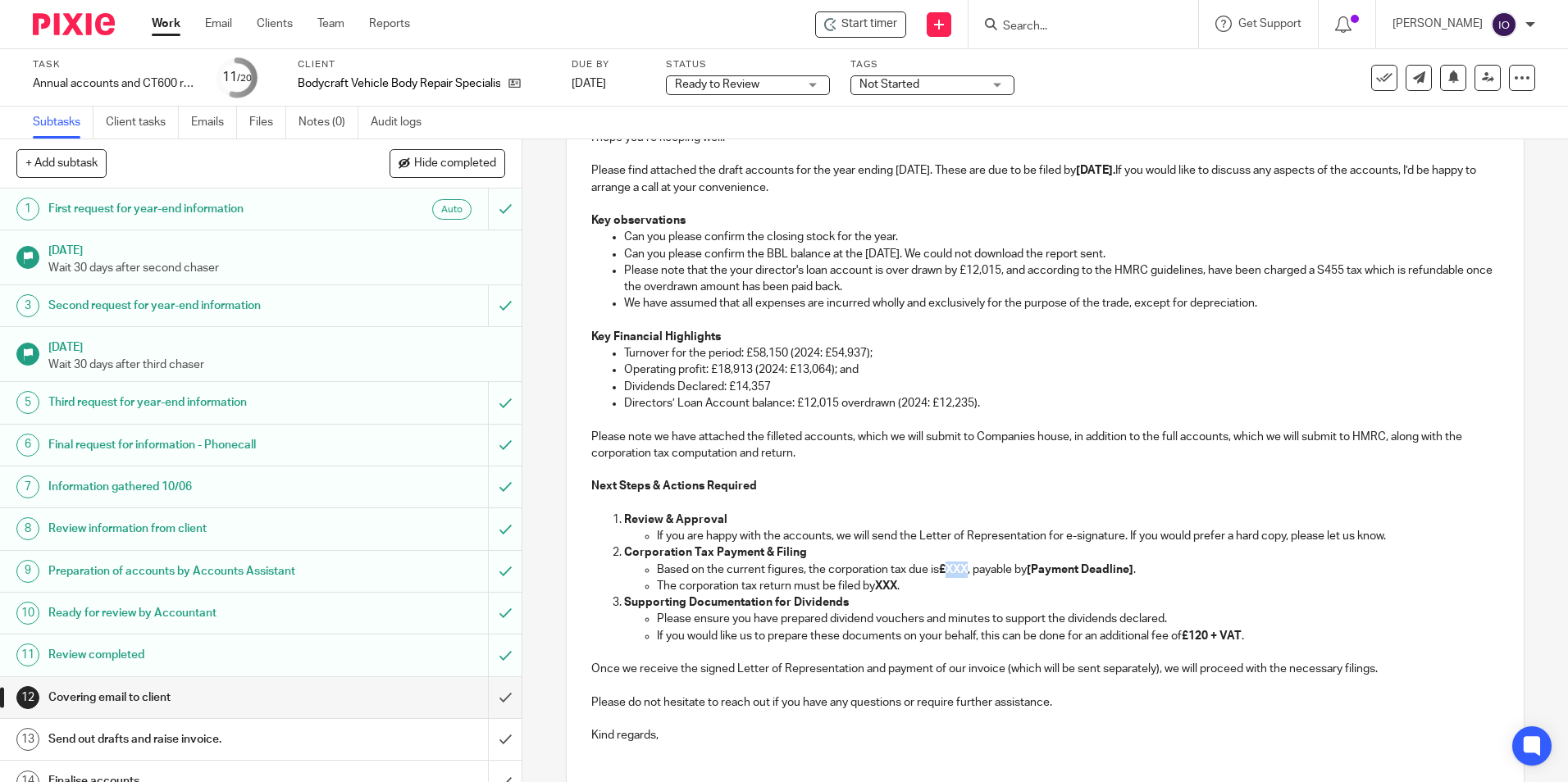
drag, startPoint x: 966, startPoint y: 570, endPoint x: 945, endPoint y: 569, distance: 21.0
click at [945, 569] on strong "£XXX" at bounding box center [953, 570] width 29 height 12
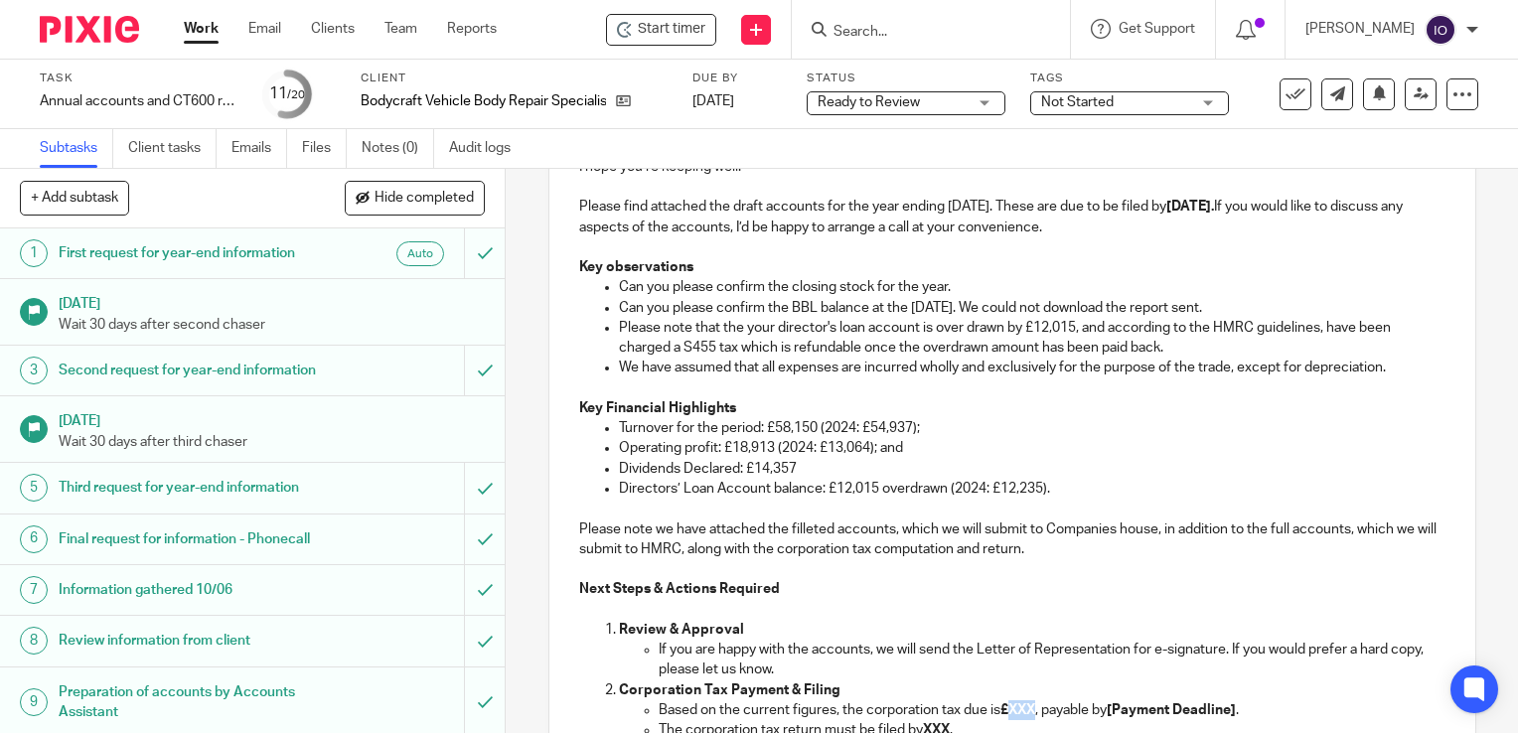
click at [1030, 705] on strong "£XXX" at bounding box center [1018, 711] width 35 height 14
click at [1036, 707] on p "Based on the current figures, the corporation tax due is £XXX , payable by [Pay…" at bounding box center [1052, 711] width 787 height 20
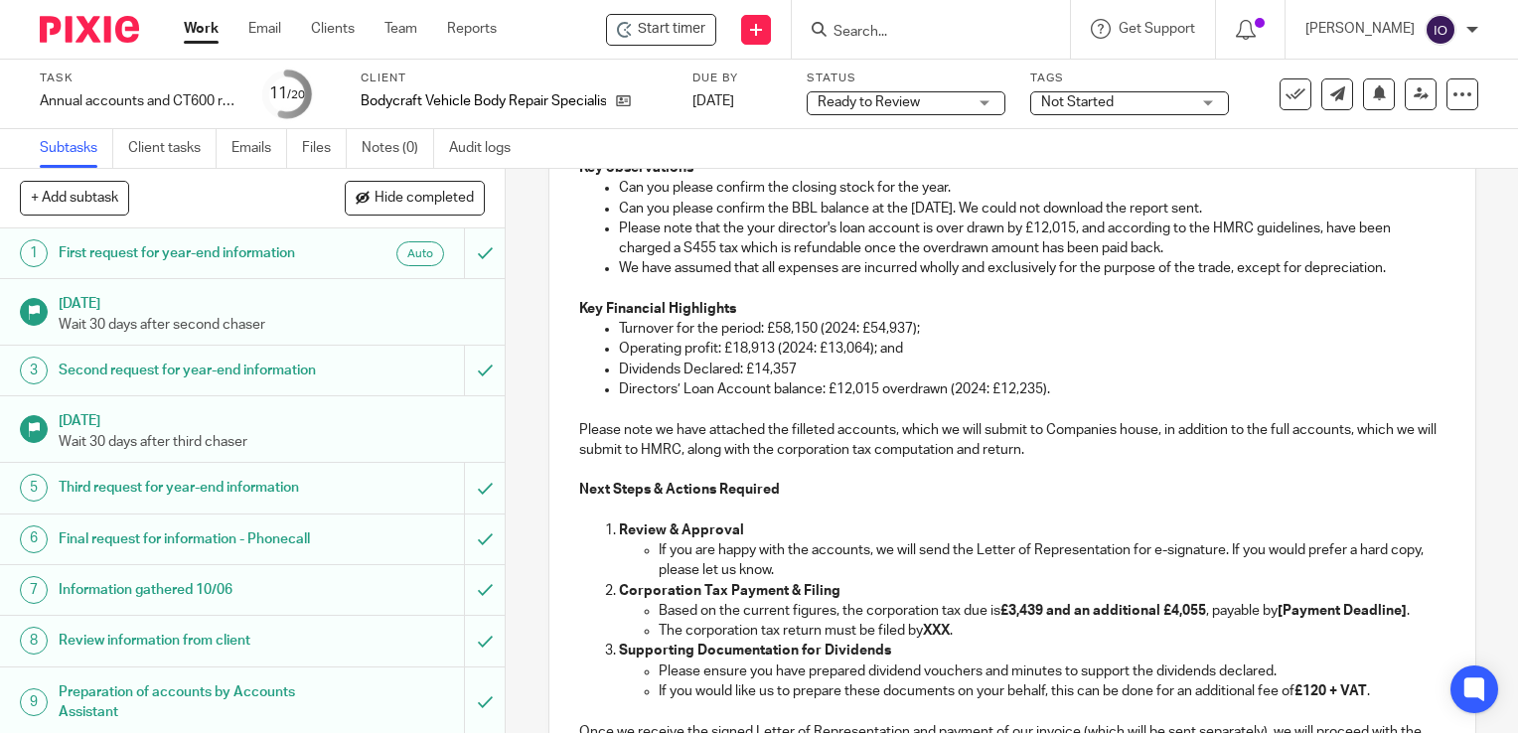
scroll to position [497, 0]
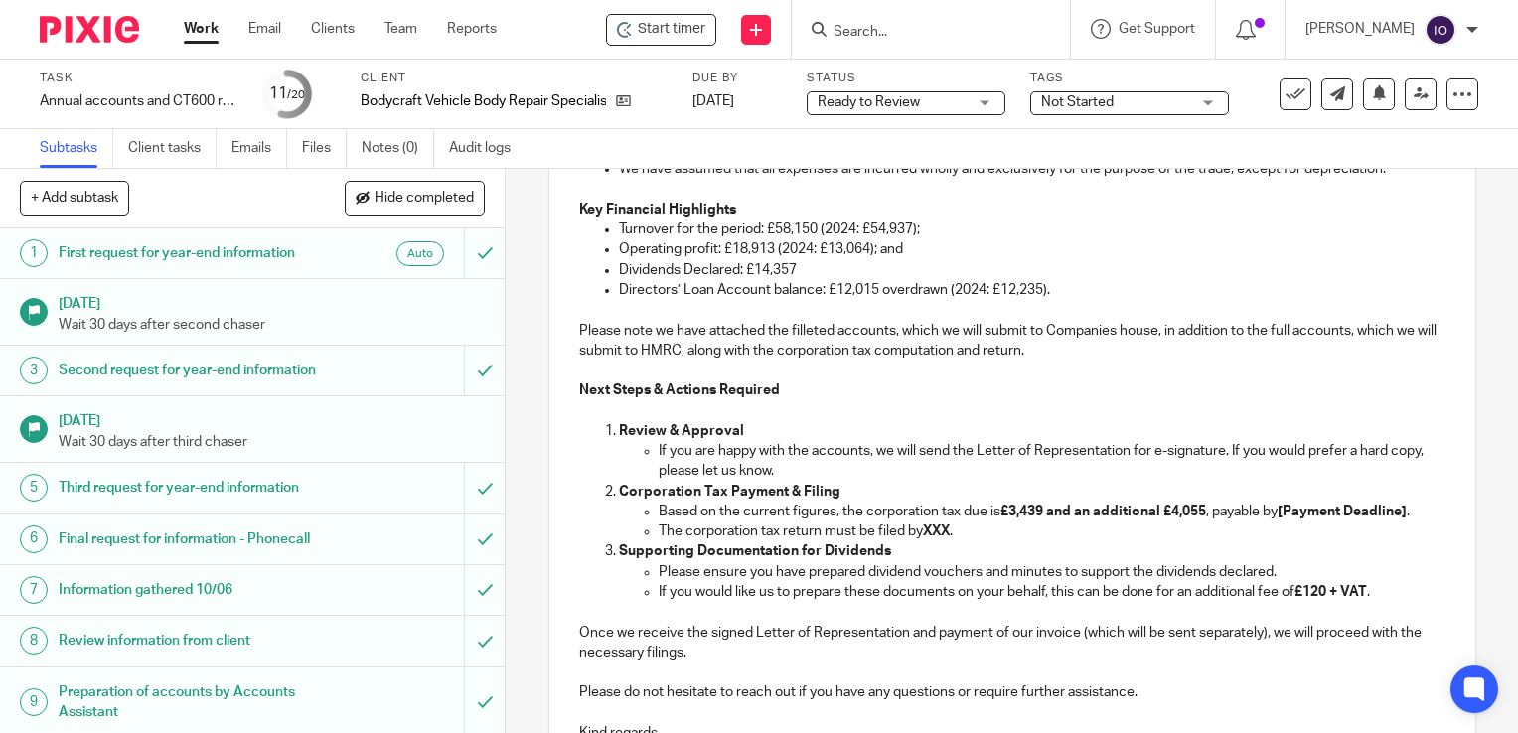
click at [1206, 513] on p "Based on the current figures, the corporation tax due is £3,439 and an addition…" at bounding box center [1052, 512] width 787 height 20
click at [1203, 512] on strong "£3,439 and an additional £4,055" at bounding box center [1104, 512] width 206 height 14
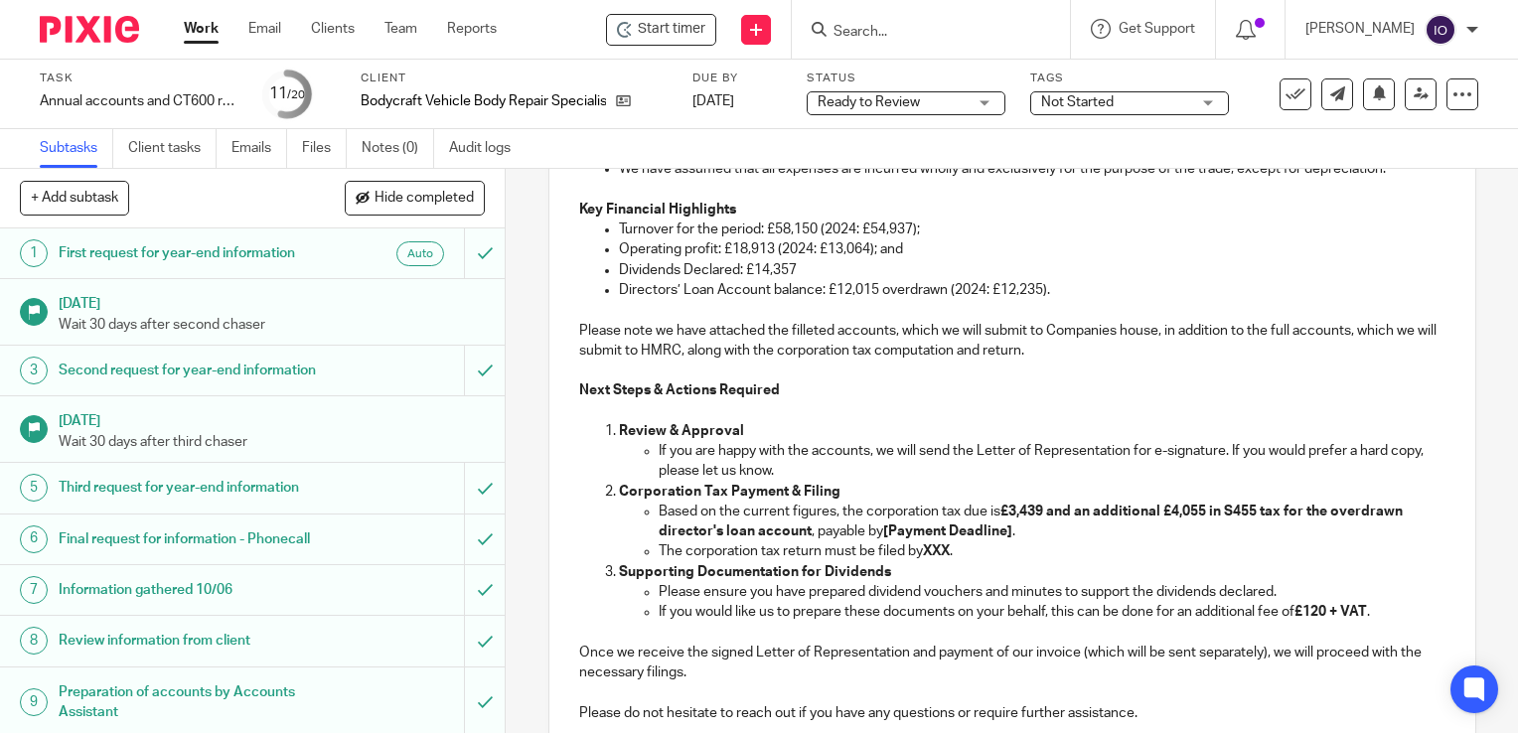
click at [1010, 532] on p "Based on the current figures, the corporation tax due is £3,439 and an addition…" at bounding box center [1052, 522] width 787 height 41
drag, startPoint x: 1006, startPoint y: 533, endPoint x: 875, endPoint y: 532, distance: 130.2
click at [875, 532] on p "Based on the current figures, the corporation tax due is £3,439 and an addition…" at bounding box center [1052, 522] width 787 height 41
drag, startPoint x: 946, startPoint y: 550, endPoint x: 925, endPoint y: 543, distance: 22.3
click at [925, 543] on p "The corporation tax return must be filed by XXX ." at bounding box center [1052, 552] width 787 height 20
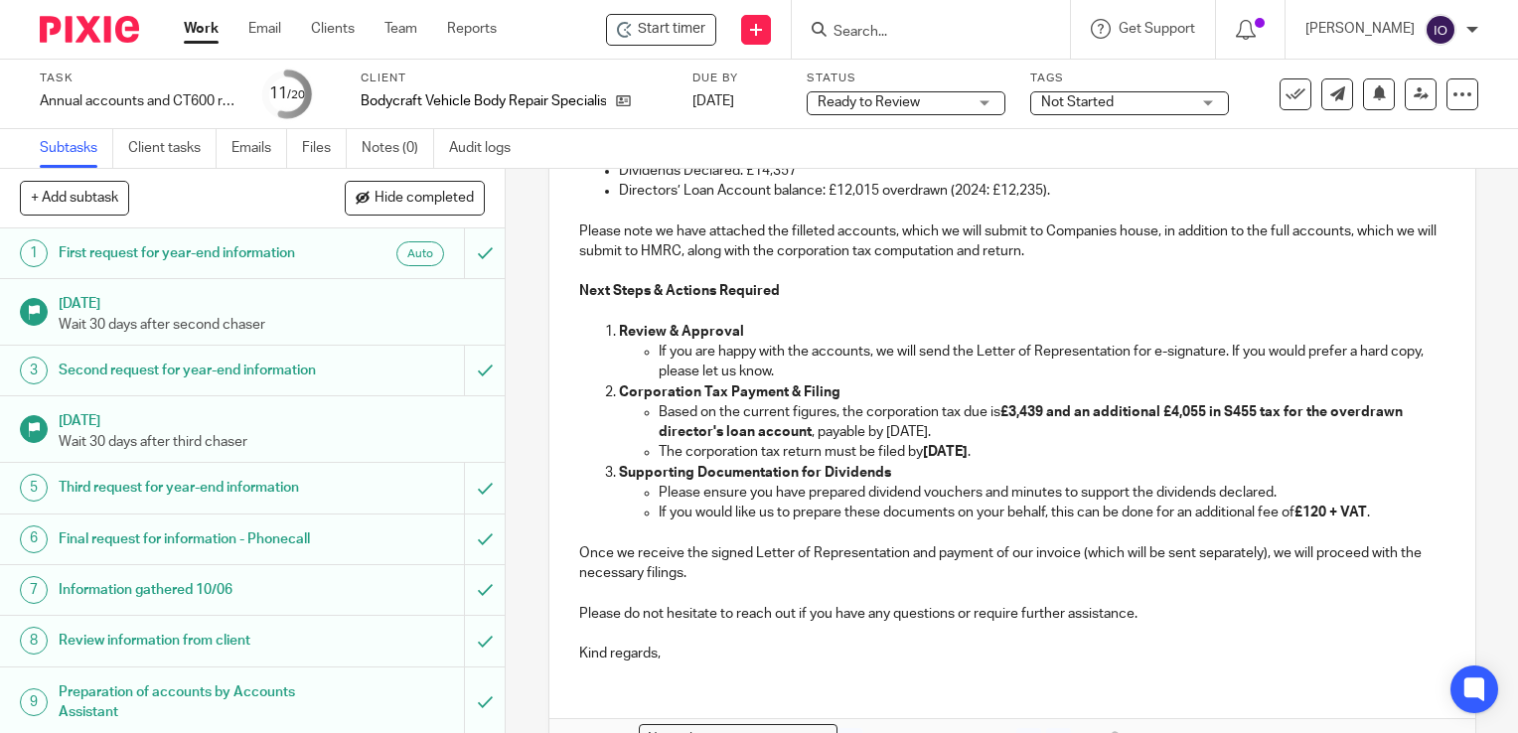
scroll to position [696, 0]
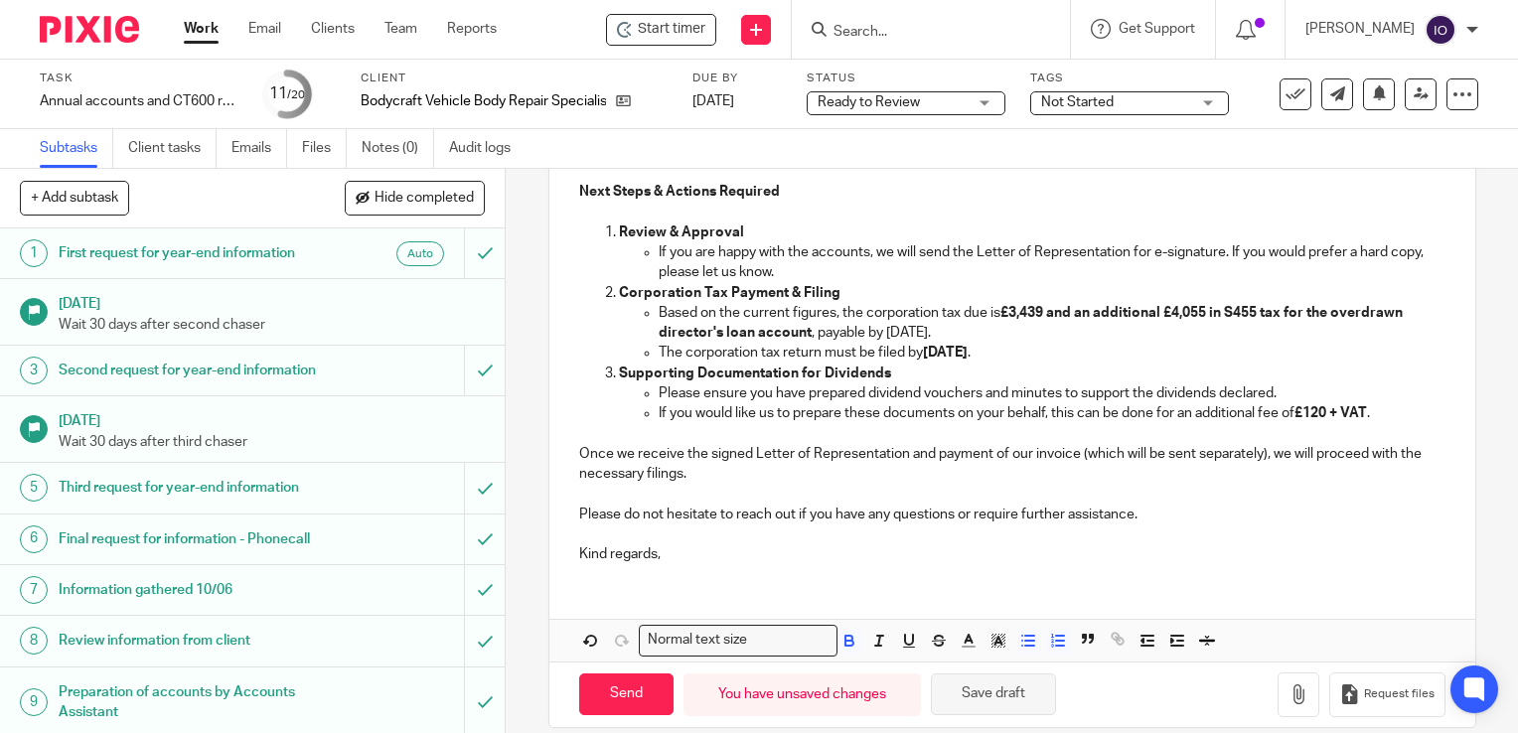
click at [992, 689] on button "Save draft" at bounding box center [993, 695] width 125 height 43
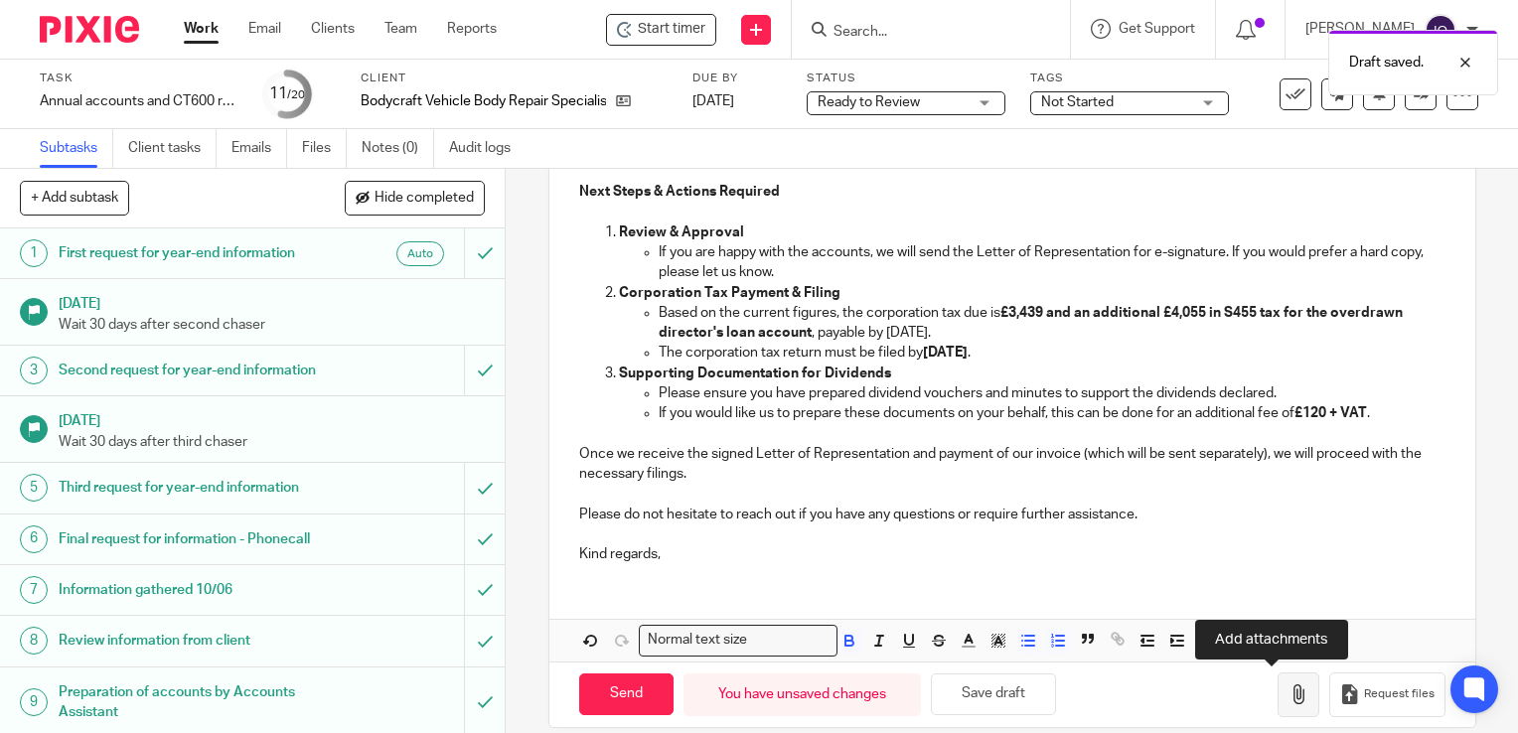
click at [1289, 692] on icon "button" at bounding box center [1299, 695] width 20 height 20
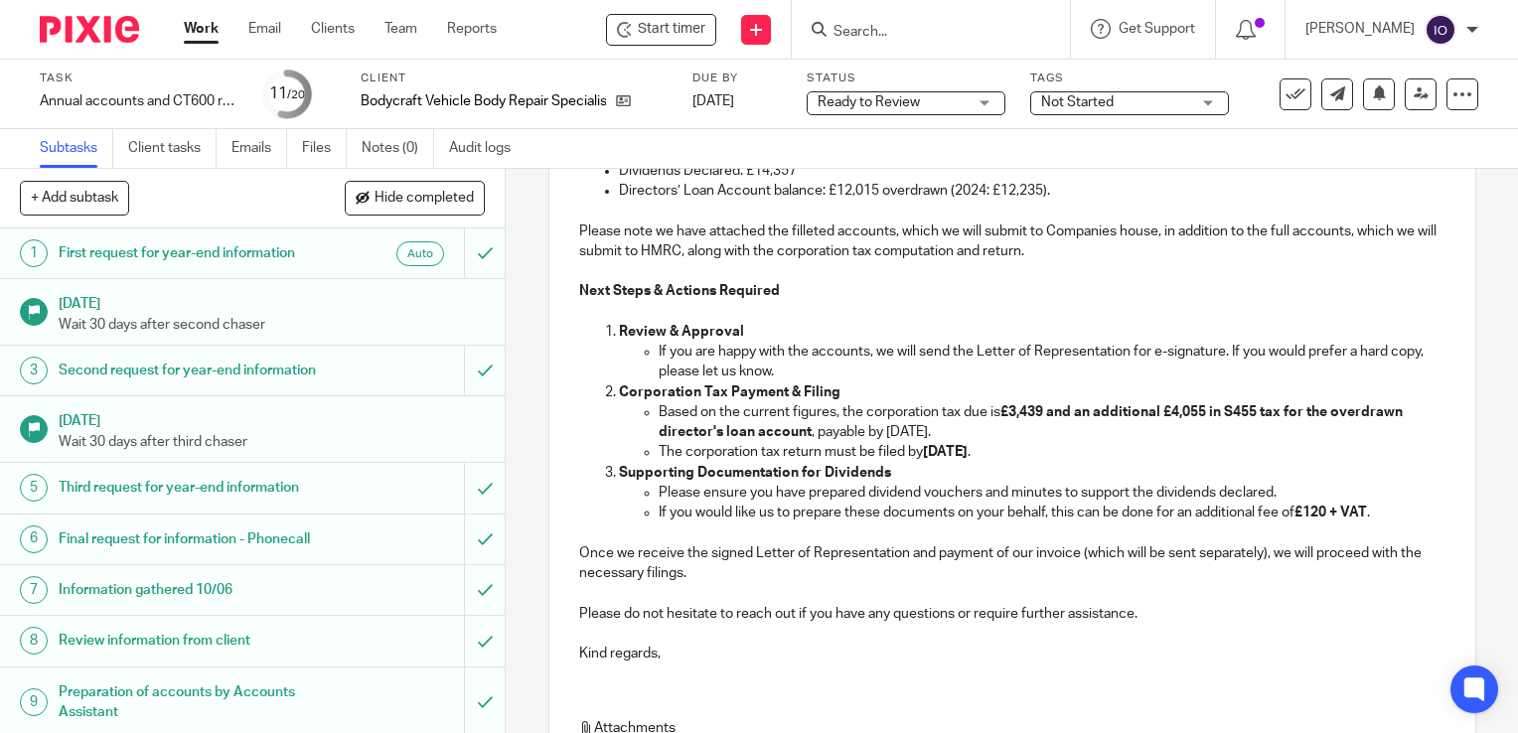
scroll to position [890, 0]
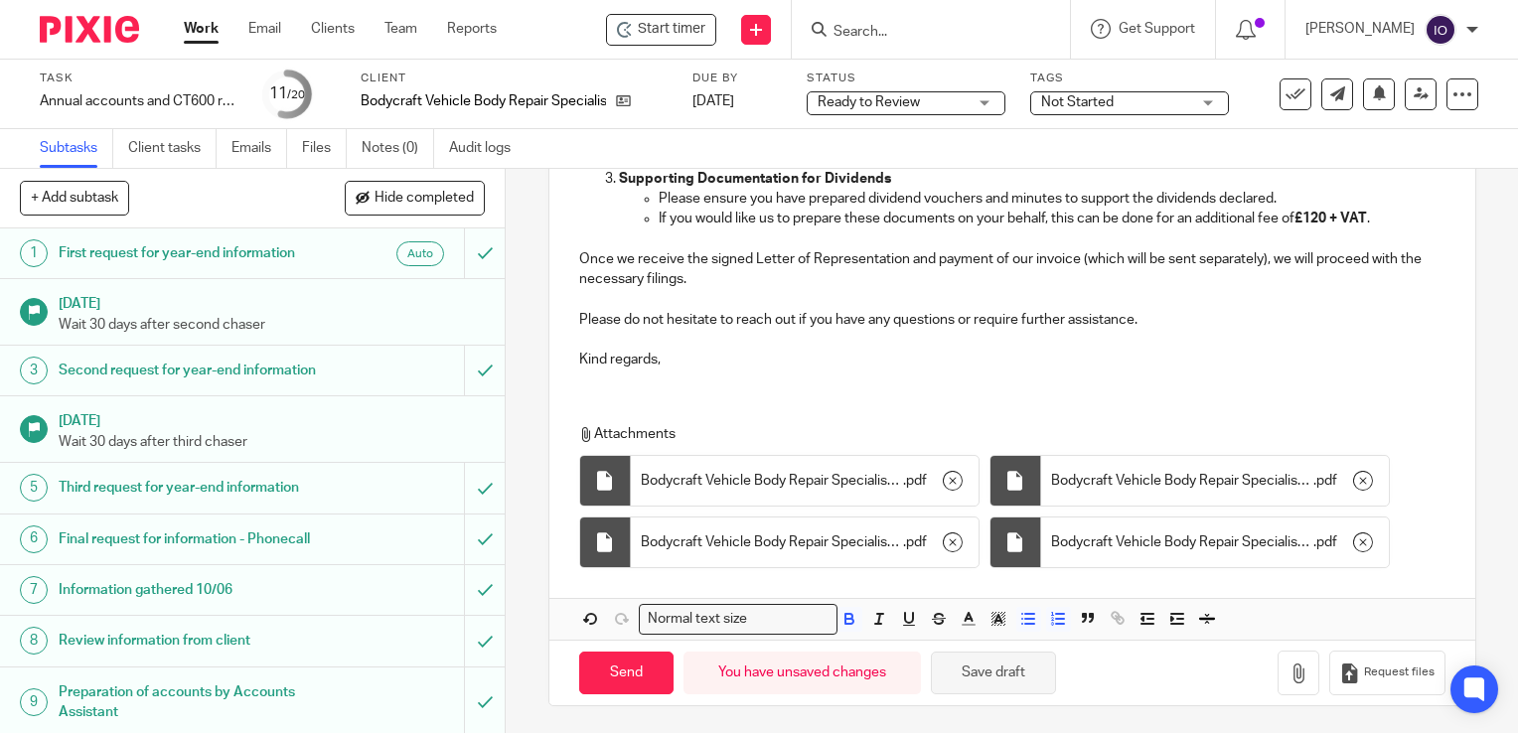
click at [1001, 679] on button "Save draft" at bounding box center [993, 673] width 125 height 43
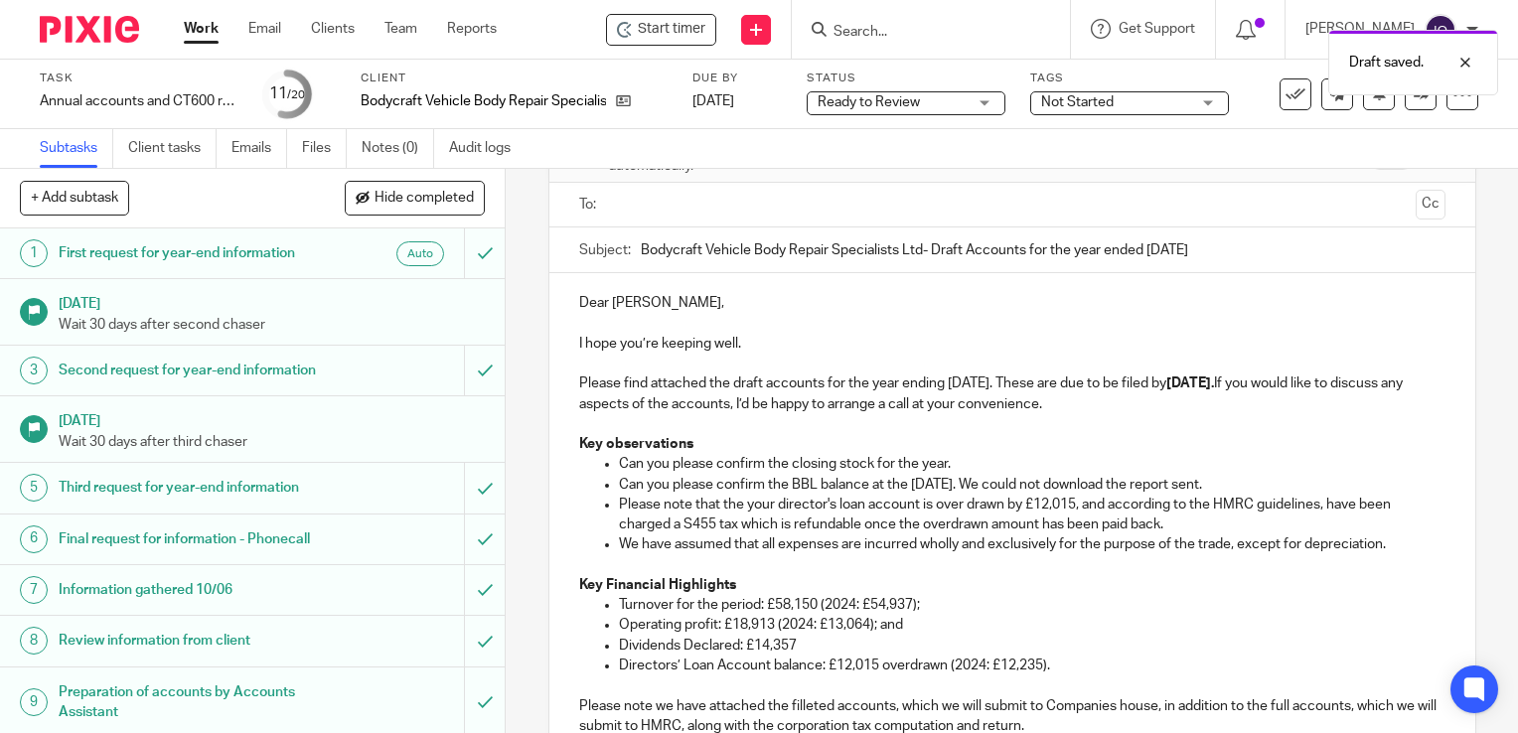
scroll to position [0, 0]
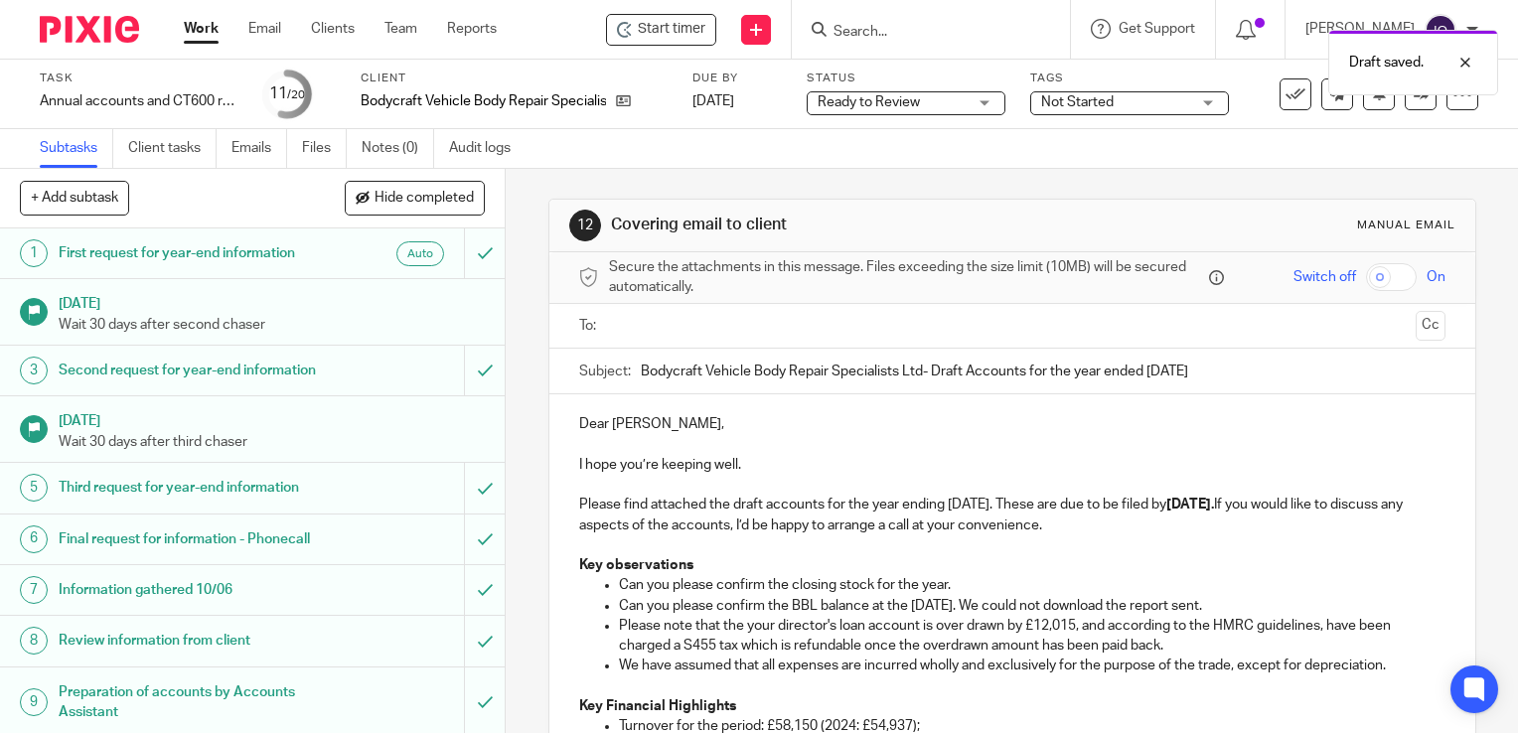
click at [692, 326] on input "text" at bounding box center [1011, 326] width 791 height 23
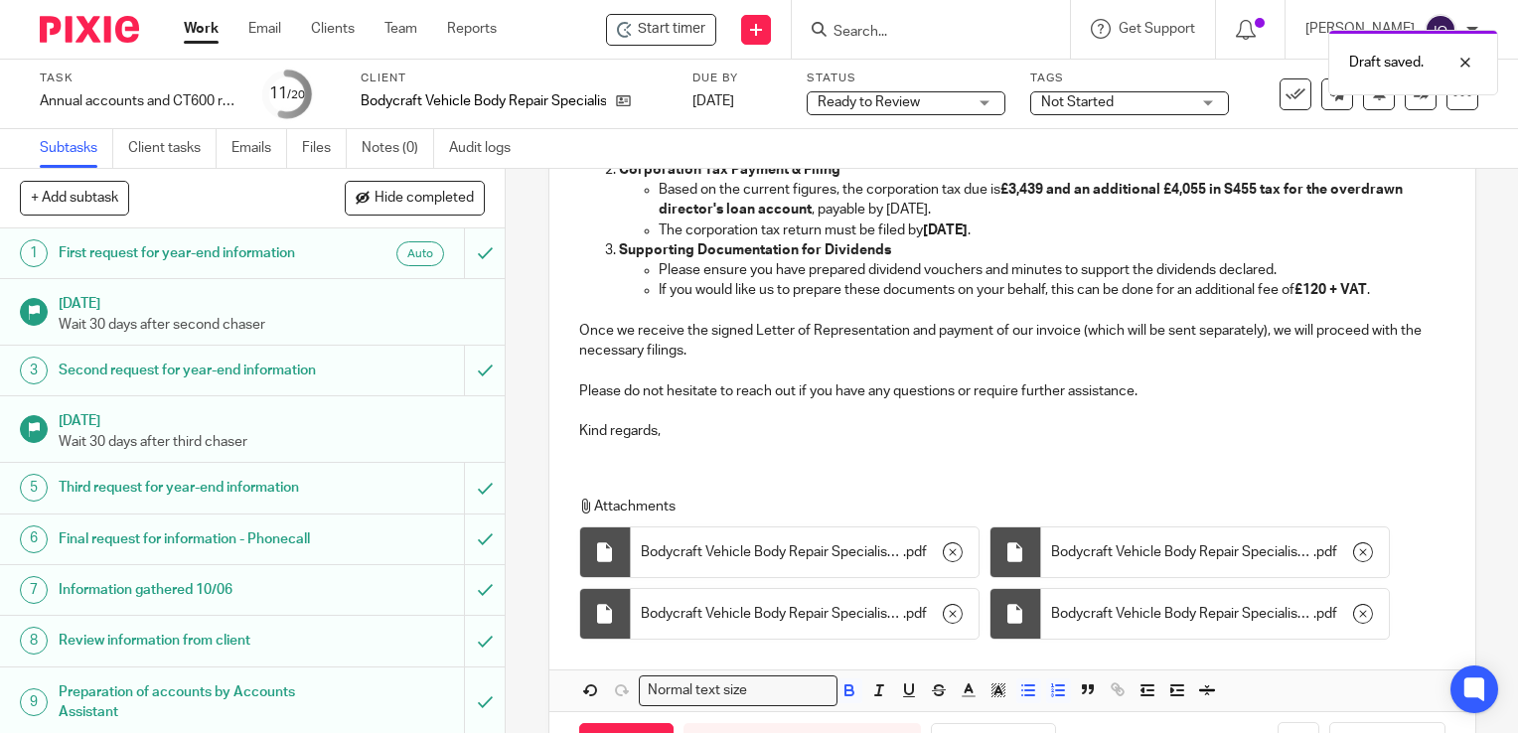
scroll to position [894, 0]
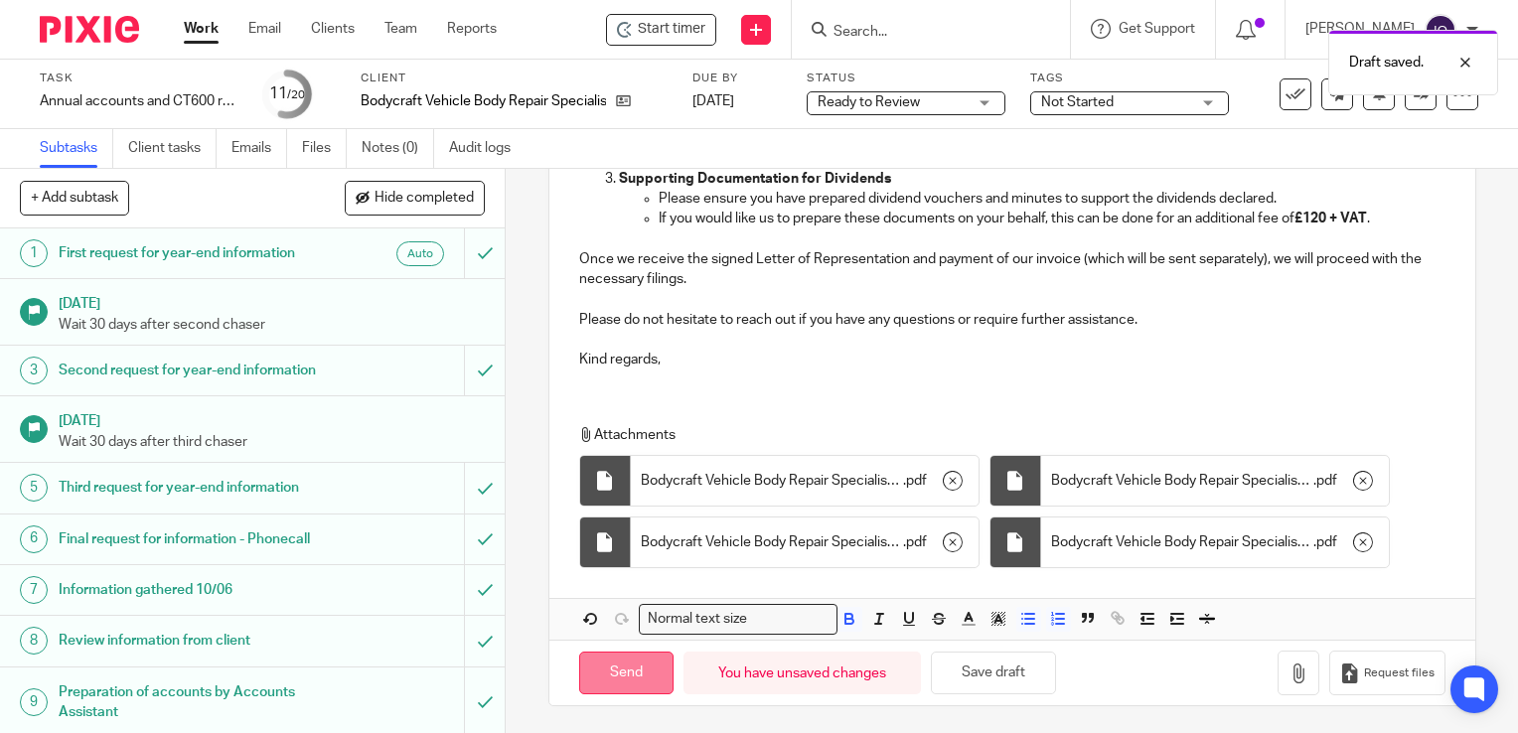
click at [640, 673] on input "Send" at bounding box center [626, 673] width 94 height 43
type input "Sent"
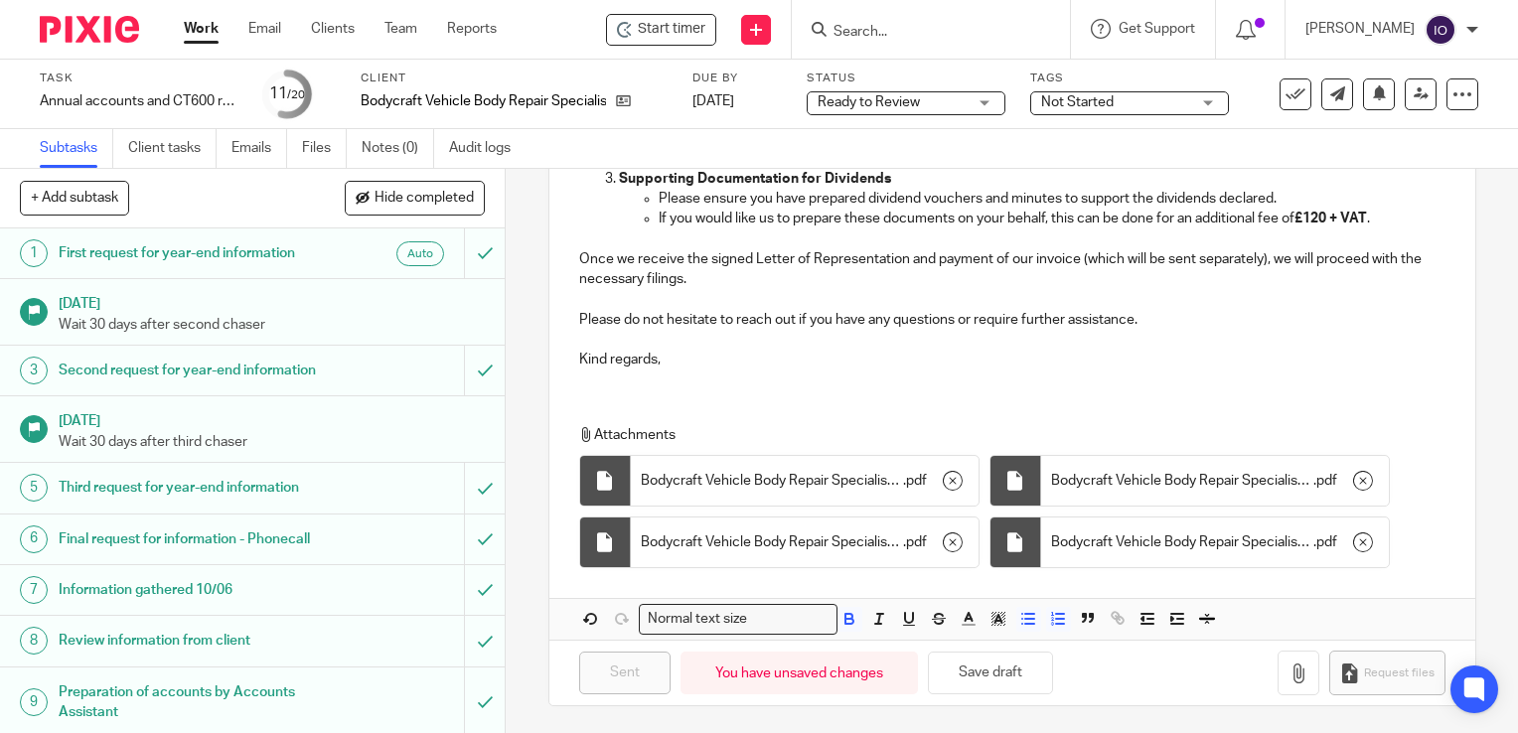
click at [1119, 107] on span "Not Started" at bounding box center [1115, 102] width 149 height 21
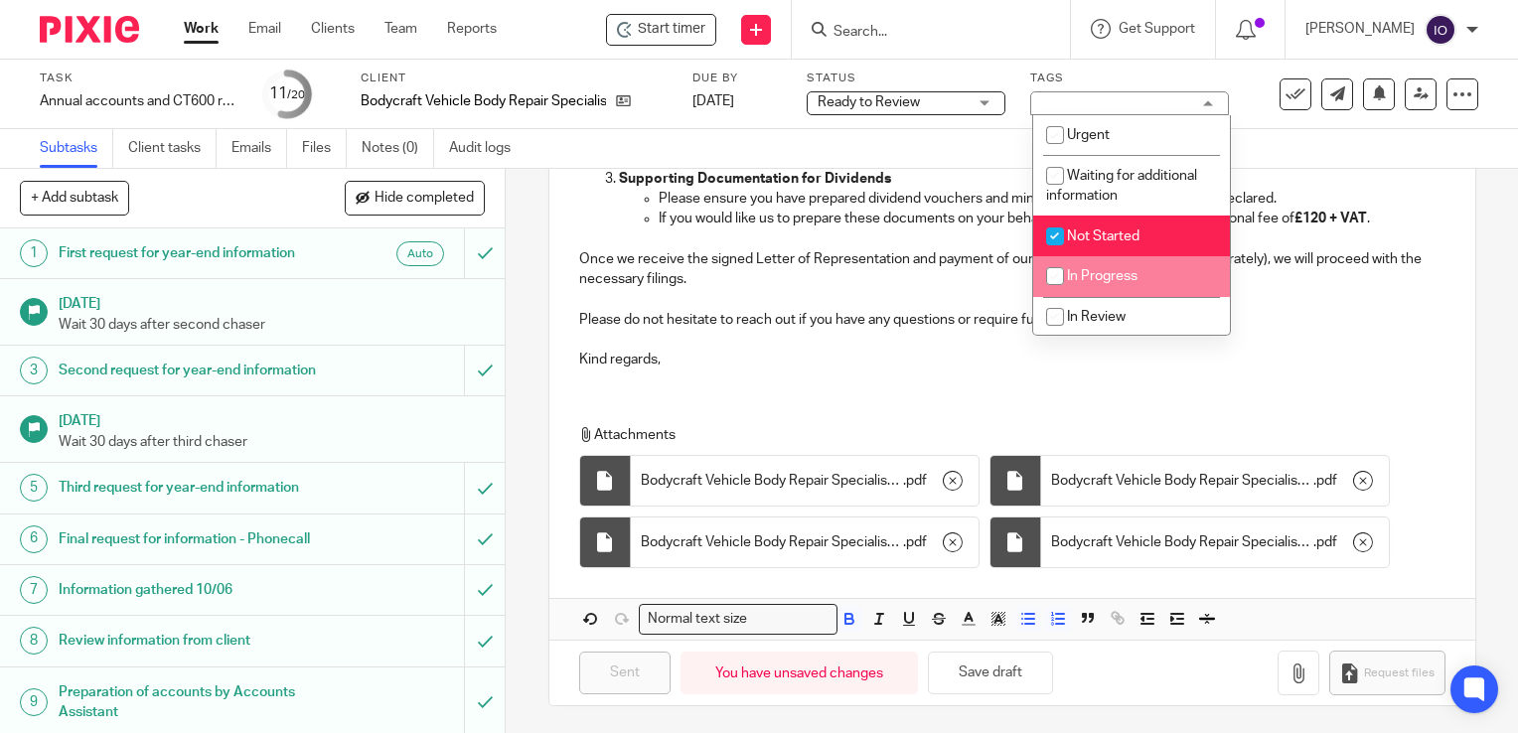
click at [1085, 286] on li "In Progress" at bounding box center [1131, 276] width 197 height 41
checkbox input "true"
click at [1089, 247] on li "Not Started" at bounding box center [1131, 236] width 197 height 41
checkbox input "false"
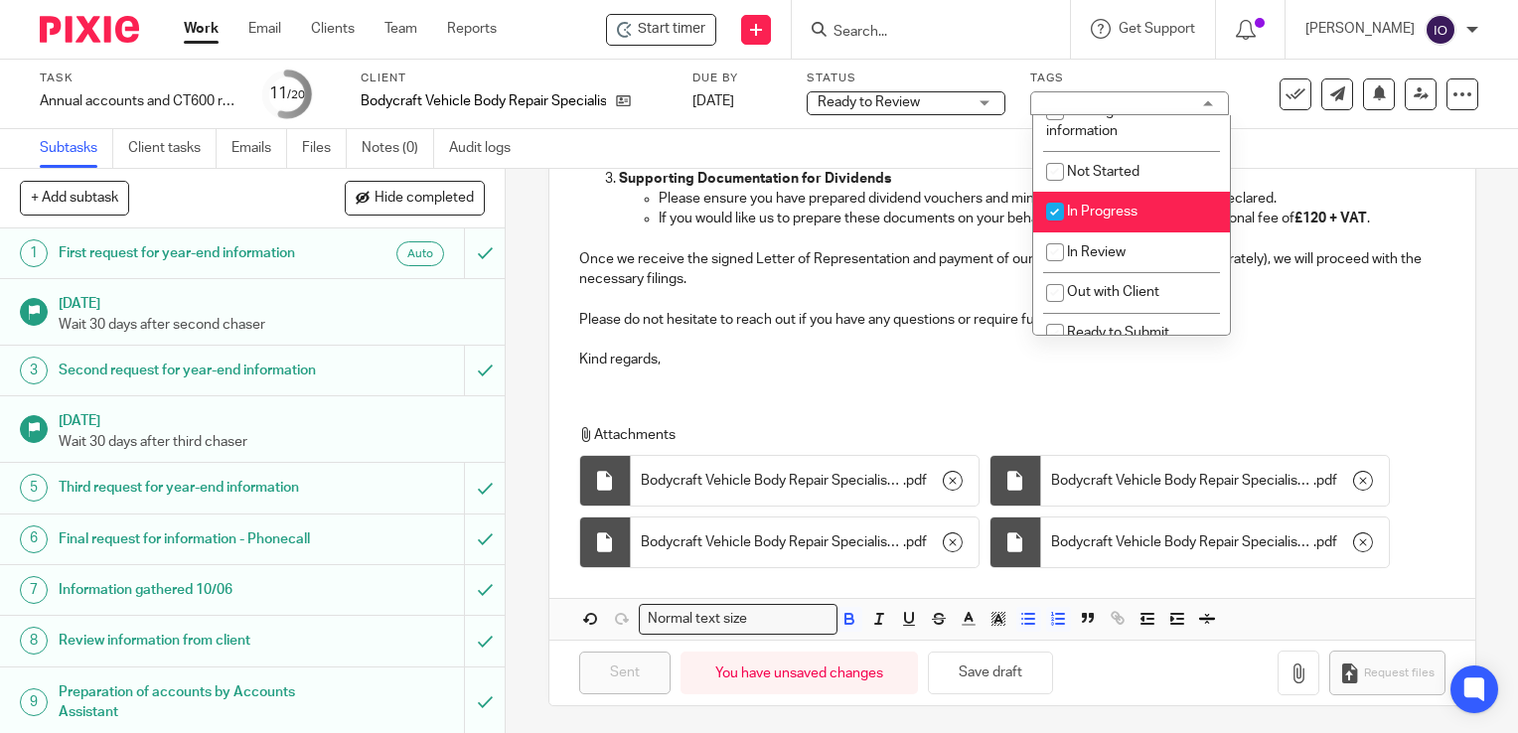
scroll to position [99, 0]
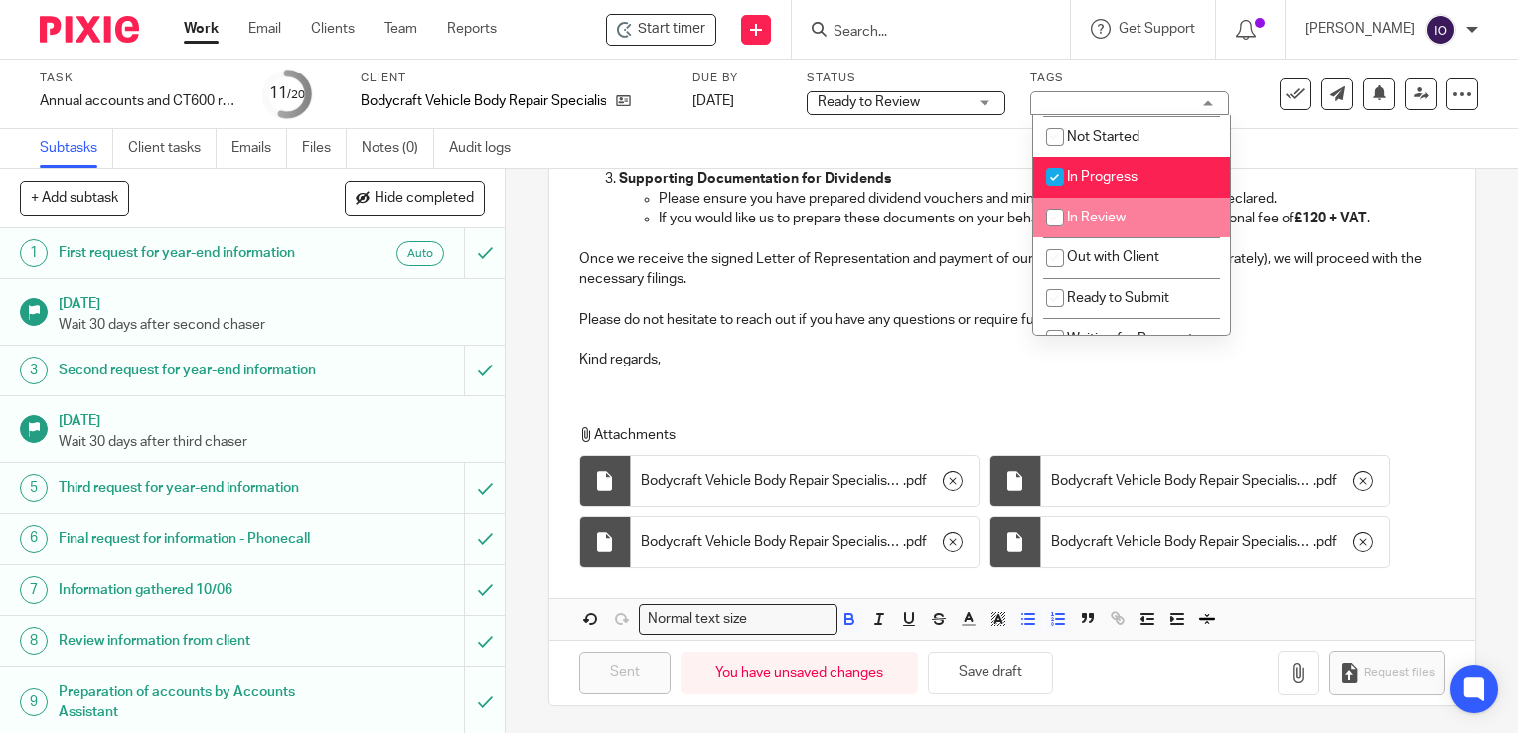
click at [1093, 224] on span "In Review" at bounding box center [1096, 218] width 59 height 14
checkbox input "true"
click at [1103, 177] on span "In Progress" at bounding box center [1102, 177] width 71 height 14
checkbox input "false"
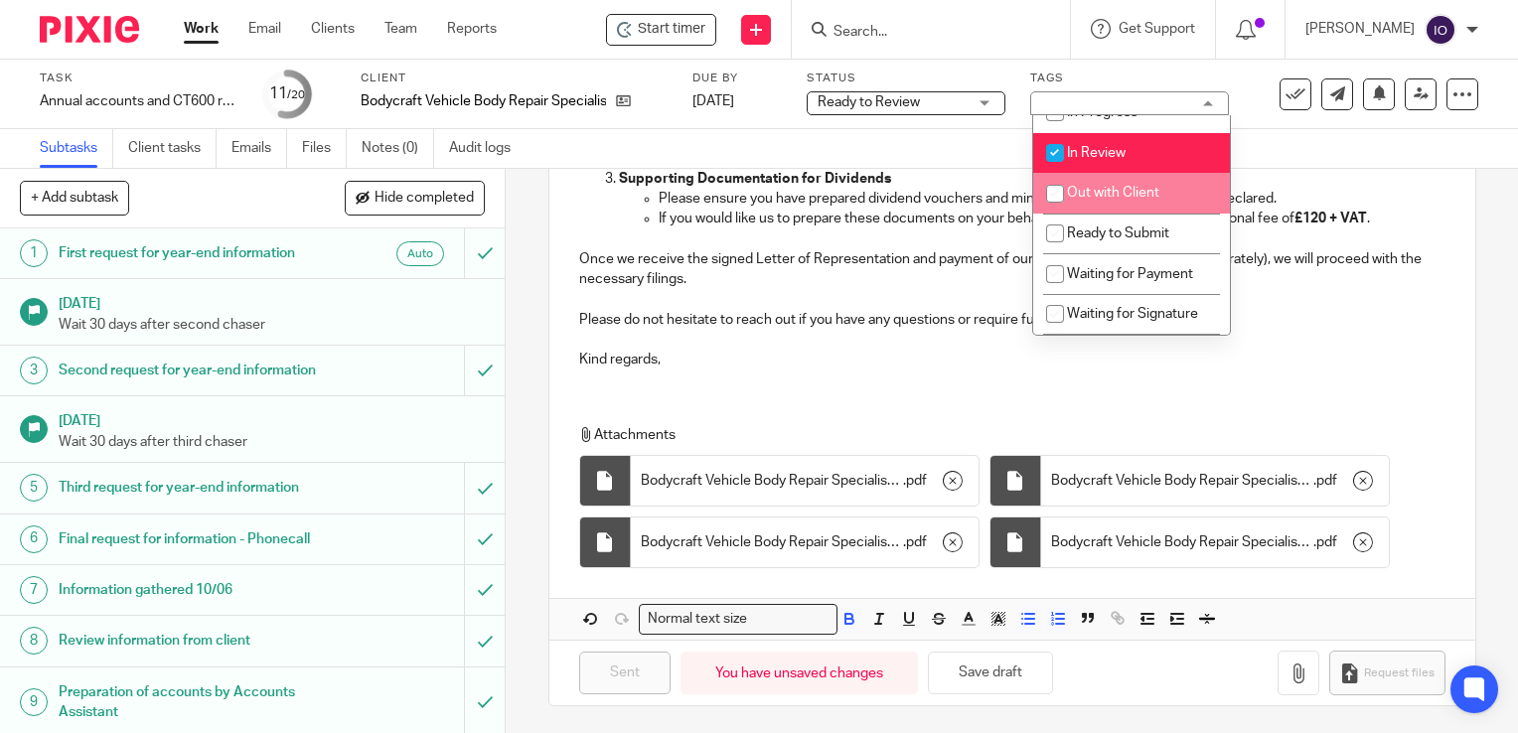
scroll to position [199, 0]
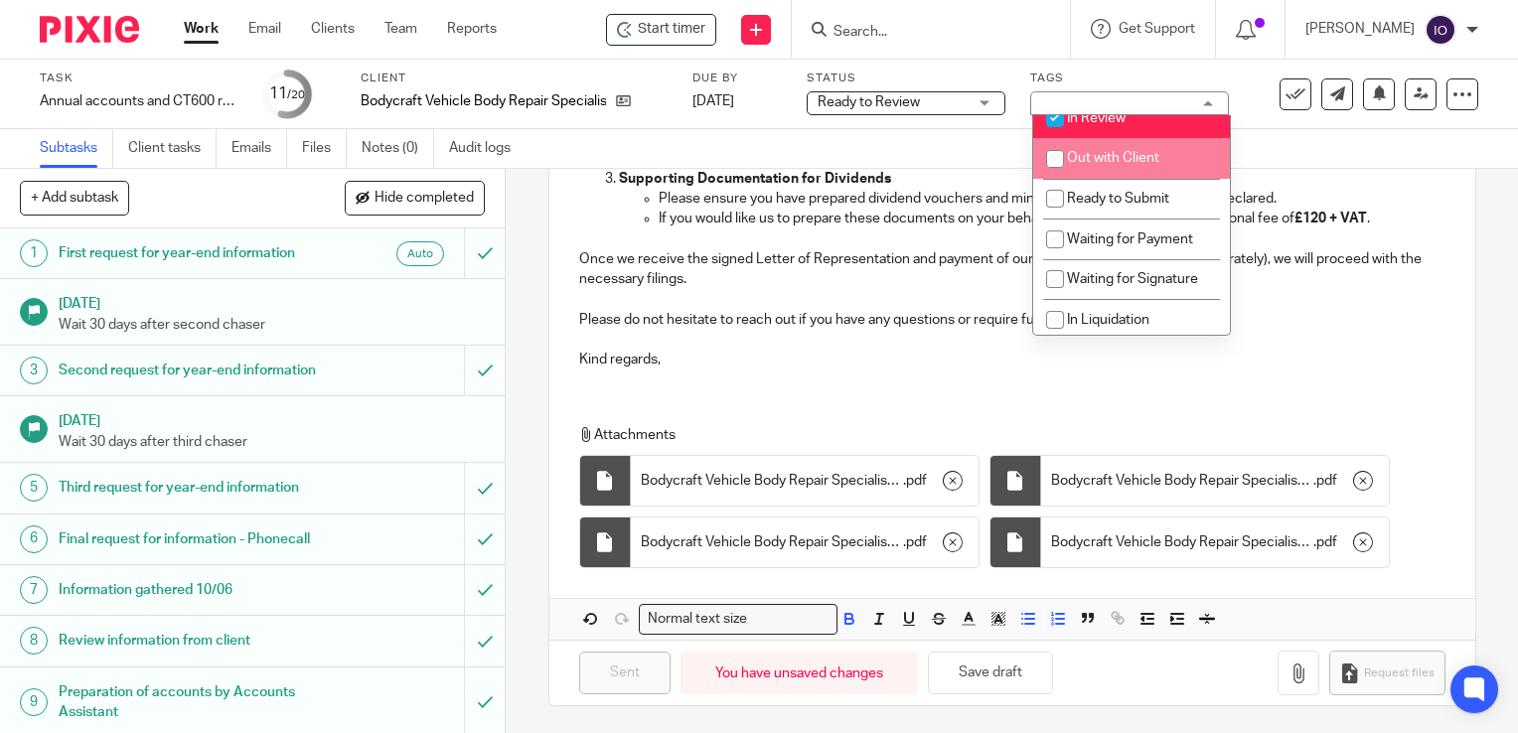
click at [1117, 165] on span "Out with Client" at bounding box center [1113, 158] width 92 height 14
checkbox input "true"
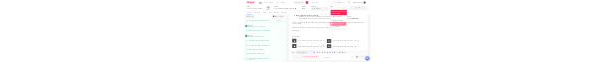
scroll to position [795, 0]
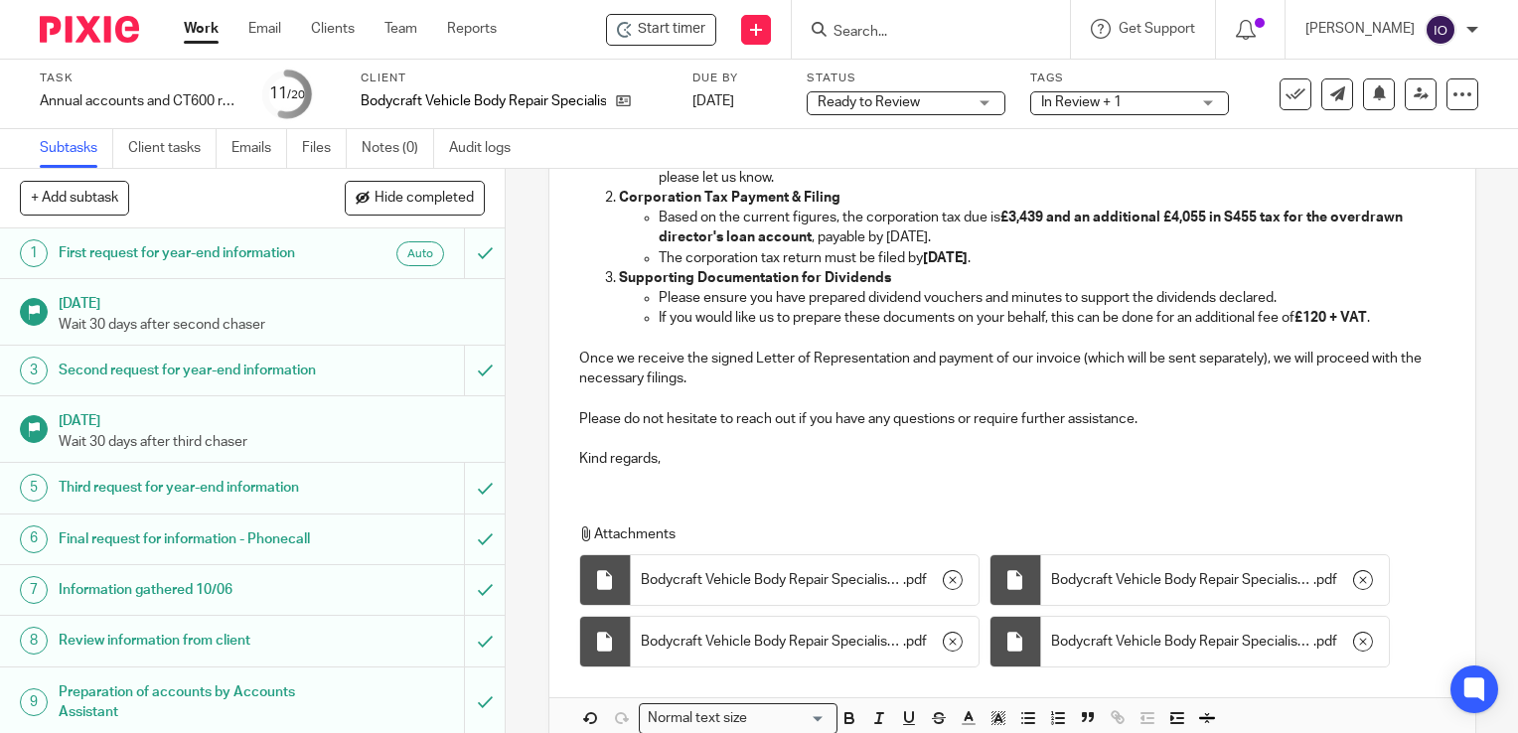
click at [1306, 410] on p "Please do not hesitate to reach out if you have any questions or require furthe…" at bounding box center [1012, 419] width 866 height 20
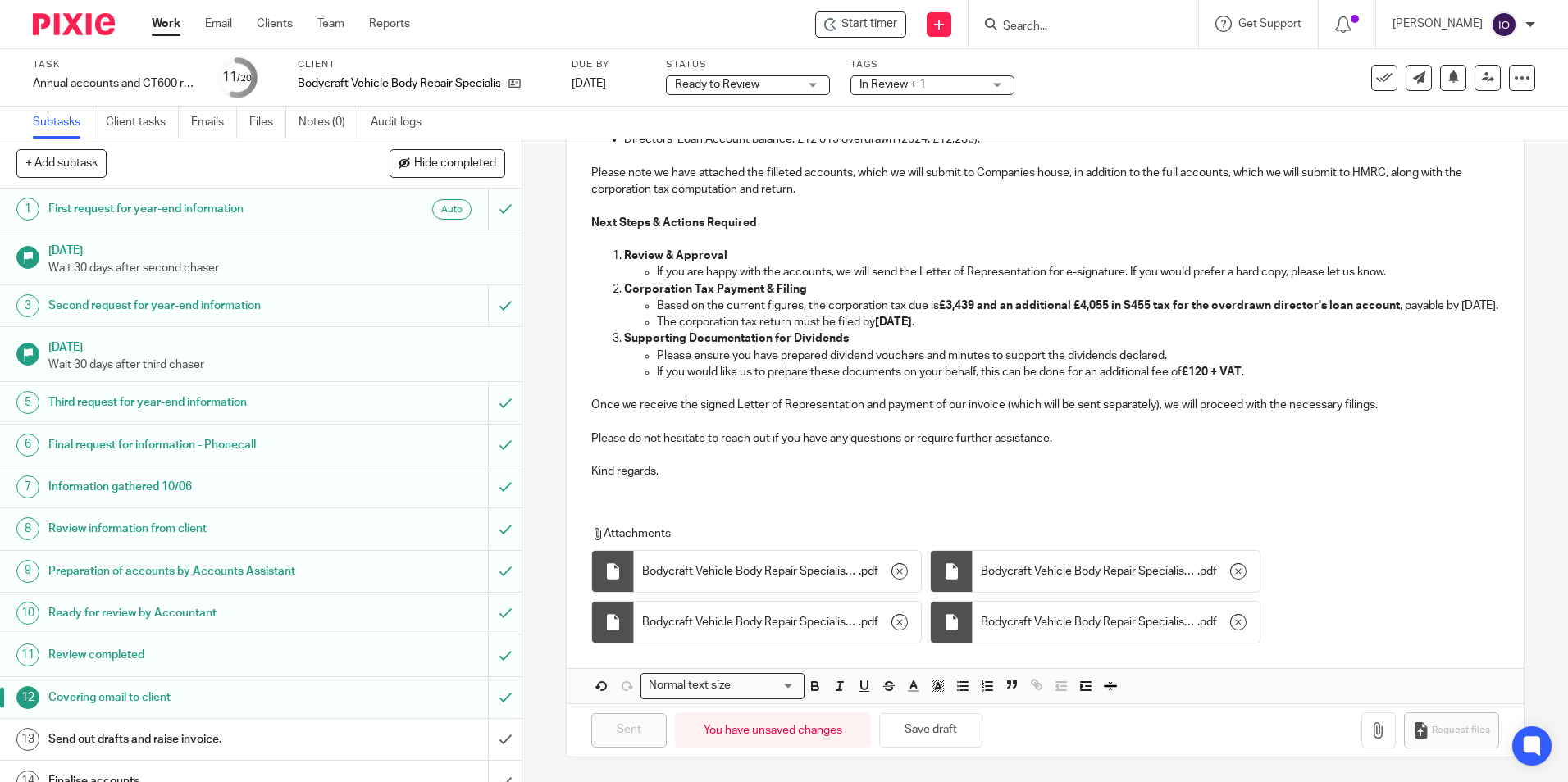
scroll to position [531, 0]
